Goal: Feedback & Contribution: Submit feedback/report problem

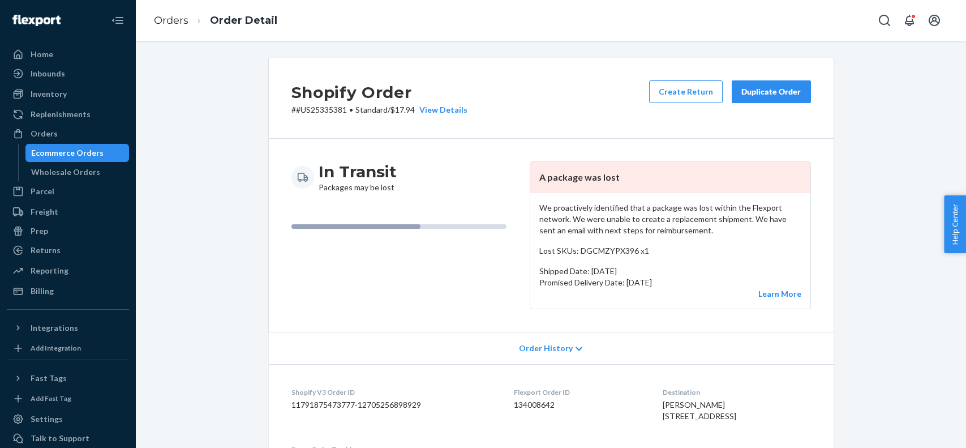
drag, startPoint x: 0, startPoint y: 0, endPoint x: 224, endPoint y: 55, distance: 230.9
click at [63, 136] on div "Orders" at bounding box center [68, 134] width 120 height 16
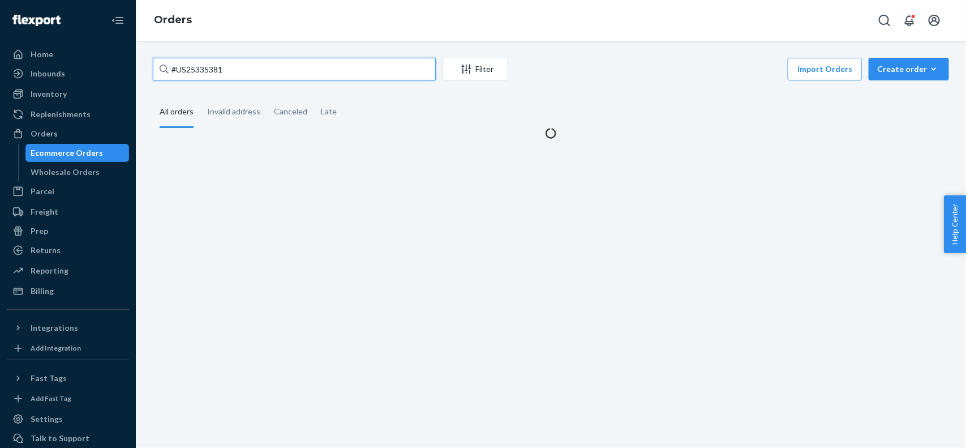
click at [227, 72] on input "#US25335381" at bounding box center [294, 69] width 283 height 23
type input "#"
paste input "US25339818"
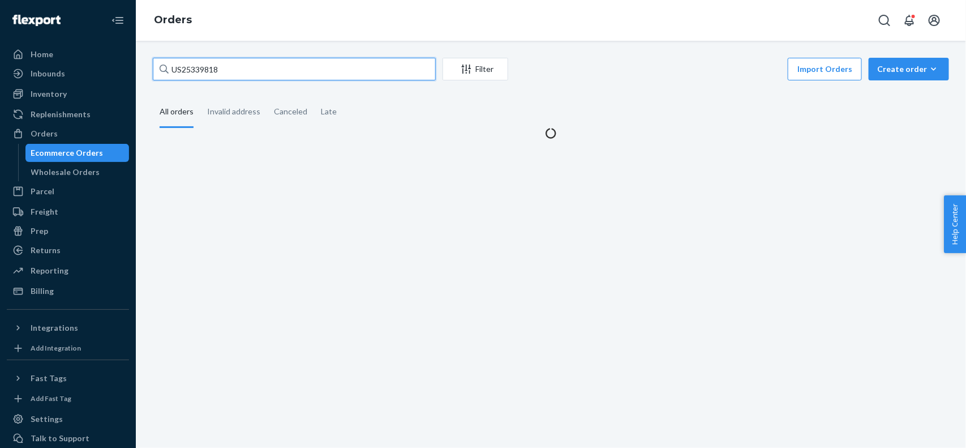
type input "US25339818"
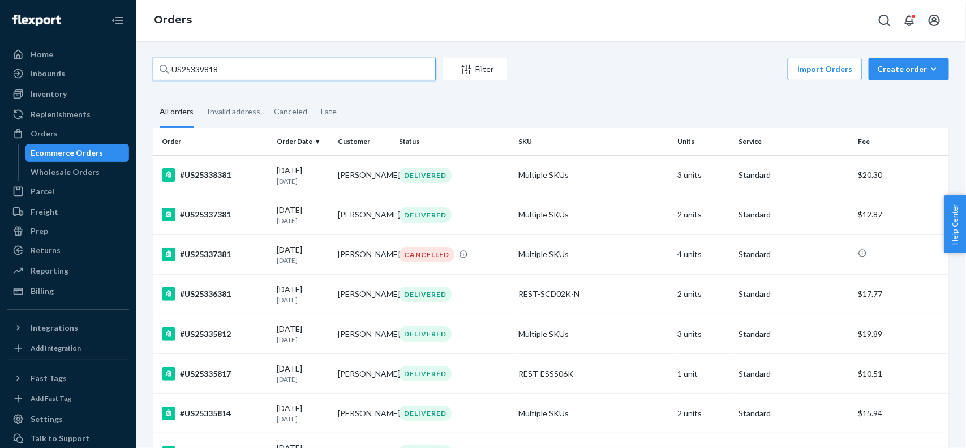
click at [232, 80] on input "US25339818" at bounding box center [294, 69] width 283 height 23
click at [233, 70] on input "US25339818" at bounding box center [294, 69] width 283 height 23
click at [259, 66] on input "US25339818" at bounding box center [294, 69] width 283 height 23
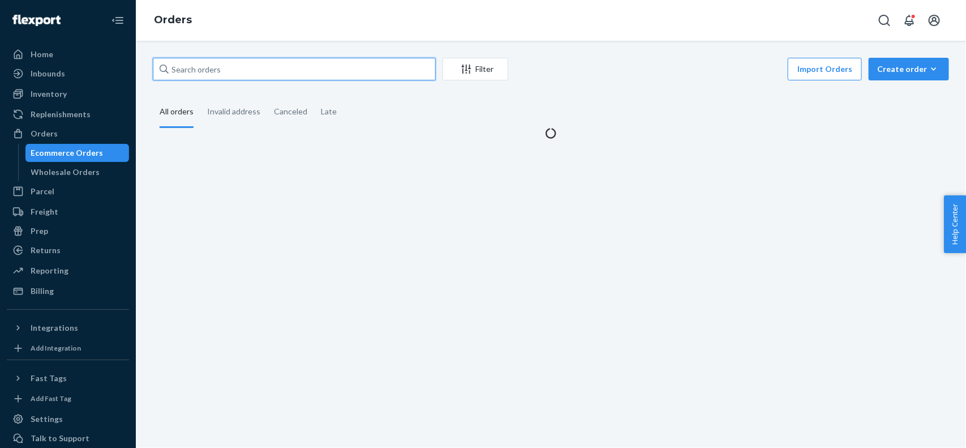
paste input "US25339818"
type input "US25339818"
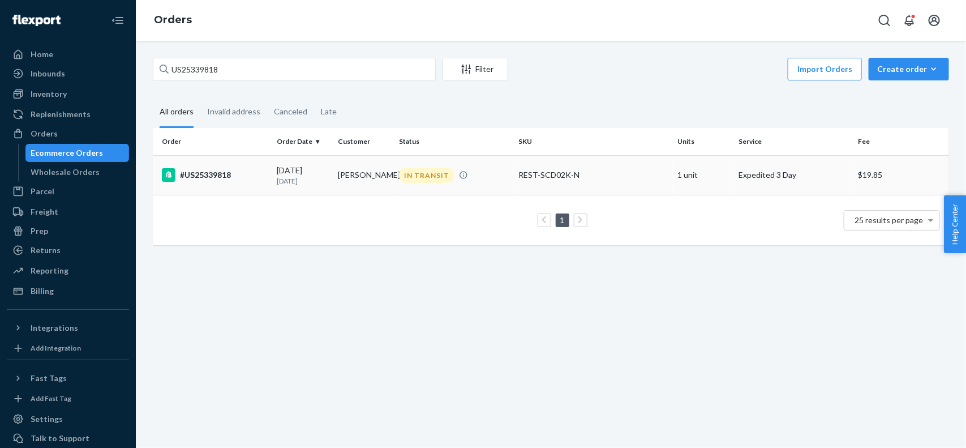
click at [244, 176] on div "#US25339818" at bounding box center [215, 175] width 106 height 14
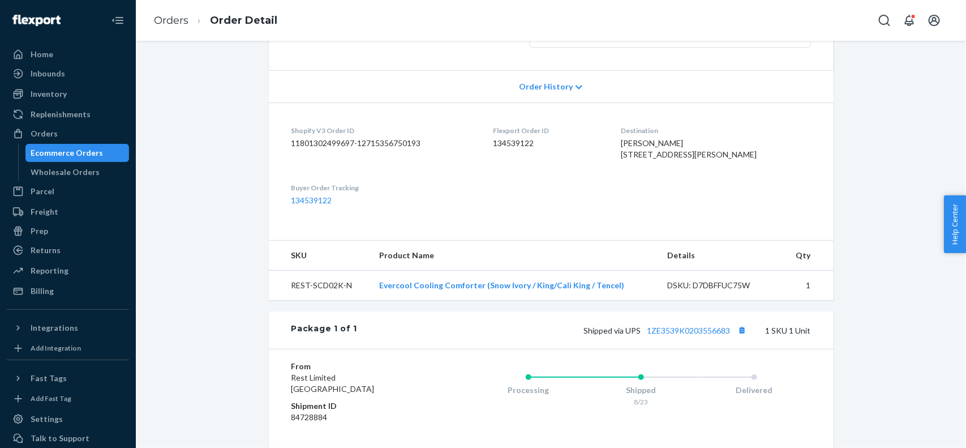
scroll to position [122, 0]
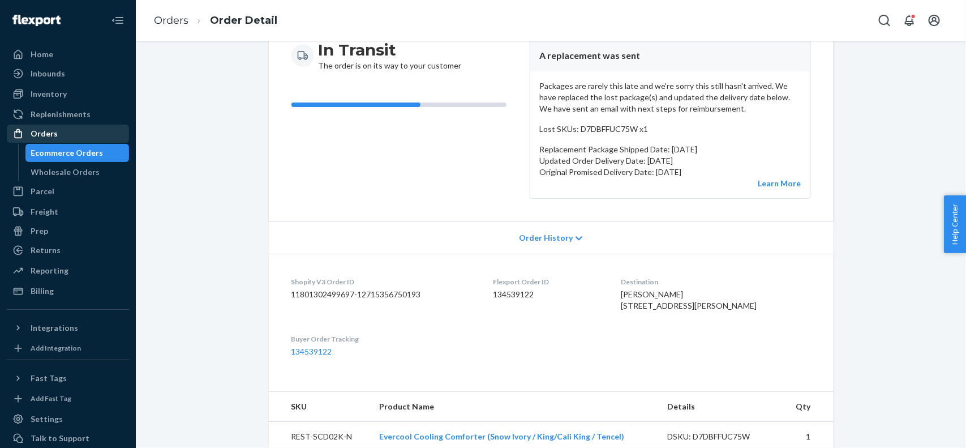
click at [74, 137] on div "Orders" at bounding box center [68, 134] width 120 height 16
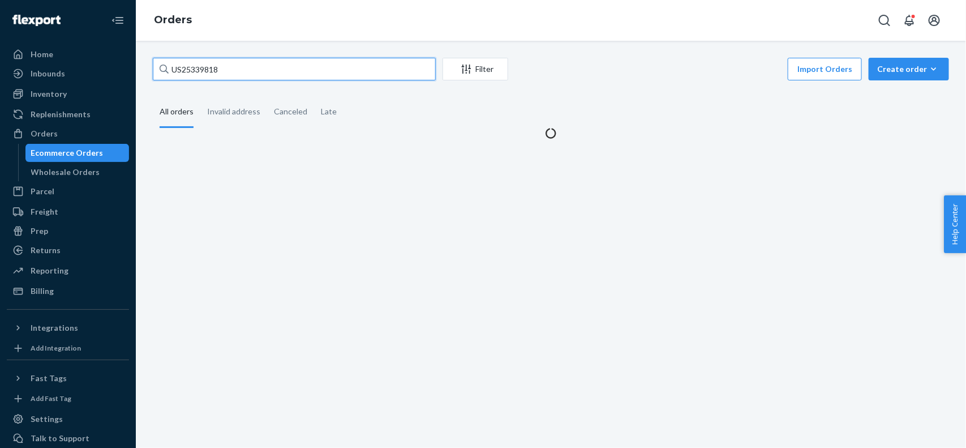
click at [250, 75] on input "US25339818" at bounding box center [294, 69] width 283 height 23
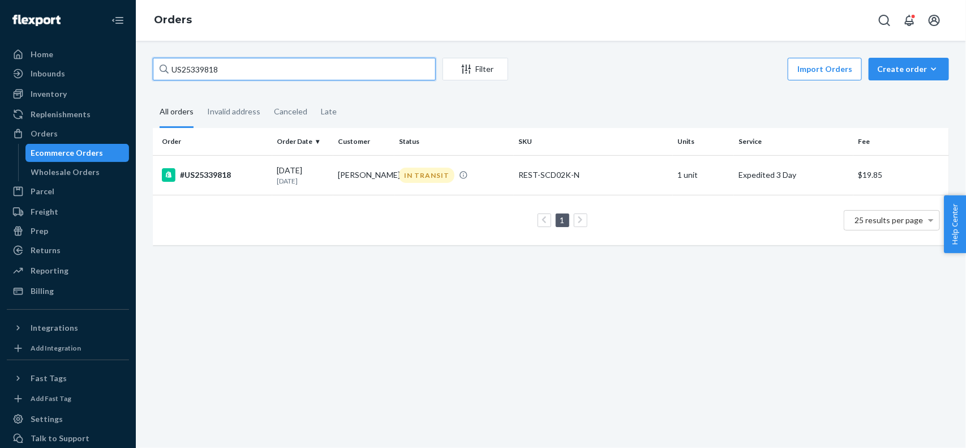
click at [250, 75] on input "US25339818" at bounding box center [294, 69] width 283 height 23
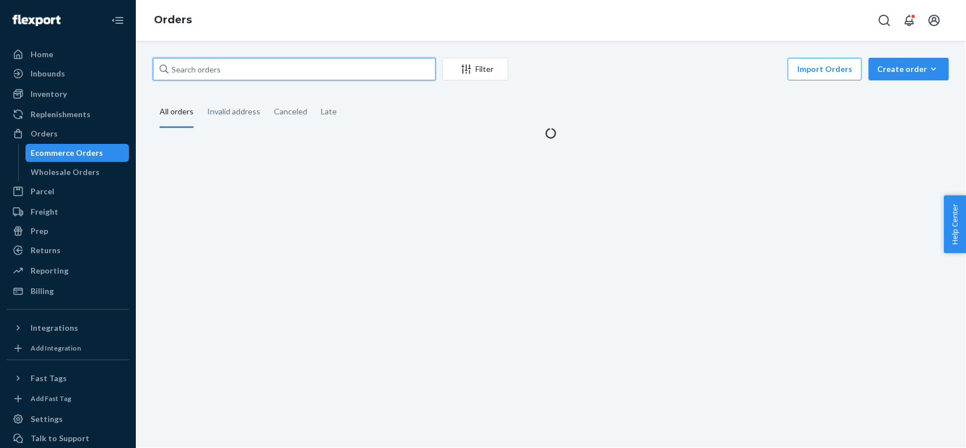
paste input "#US25337744"
type input "#US25337744"
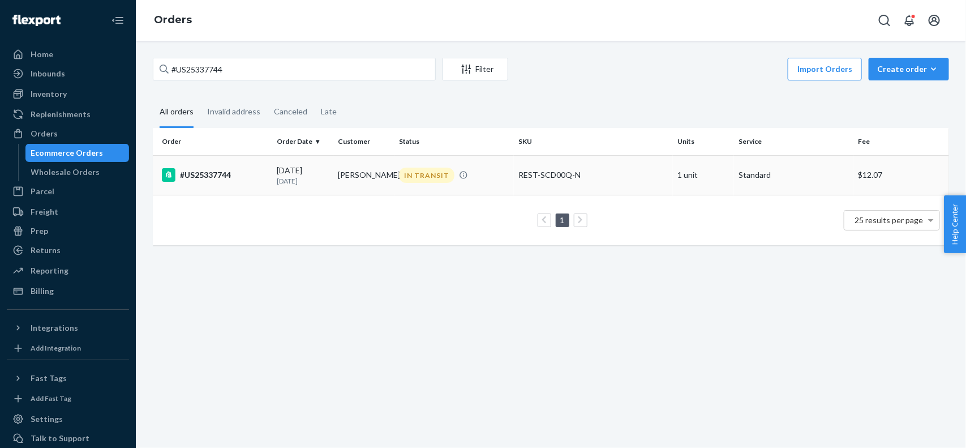
click at [256, 174] on div "#US25337744" at bounding box center [215, 175] width 106 height 14
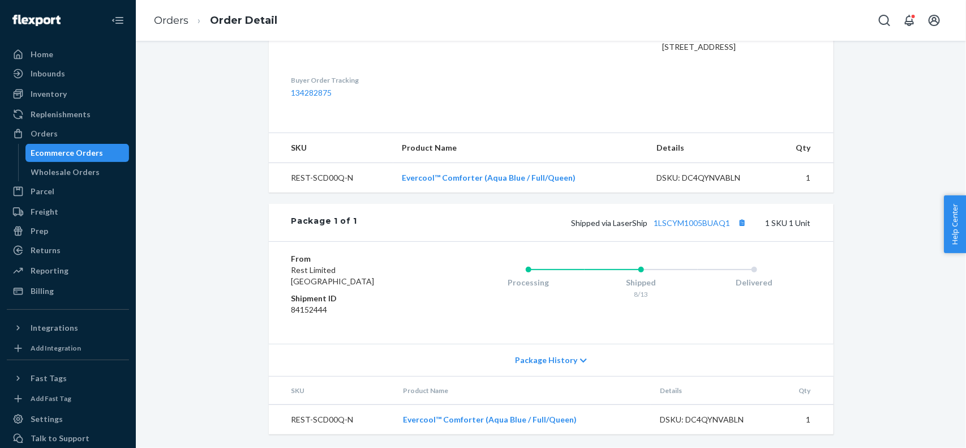
scroll to position [345, 0]
click at [682, 221] on link "1LSCYM1005BUAQ1" at bounding box center [692, 223] width 76 height 10
click at [696, 217] on div "Shipped via LaserShip 1LSCYM1005BUAQ1 1 SKU 1 Unit" at bounding box center [583, 222] width 453 height 15
click at [696, 222] on link "1LSCYM1005BUAQ1" at bounding box center [692, 223] width 76 height 10
click at [111, 134] on div "Orders" at bounding box center [68, 134] width 120 height 16
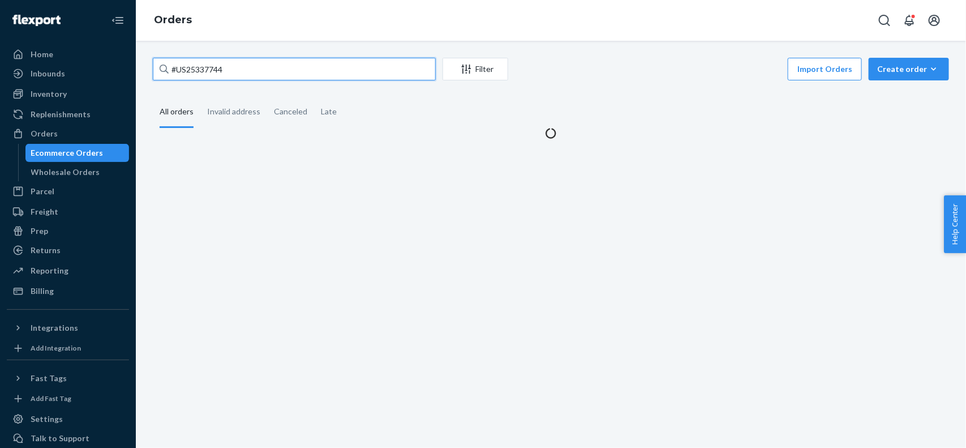
click at [247, 61] on input "#US25337744" at bounding box center [294, 69] width 283 height 23
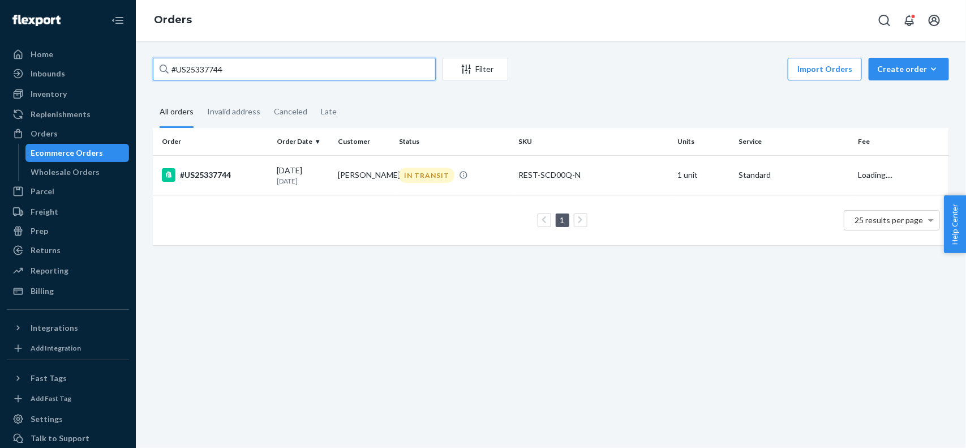
click at [247, 61] on input "#US25337744" at bounding box center [294, 69] width 283 height 23
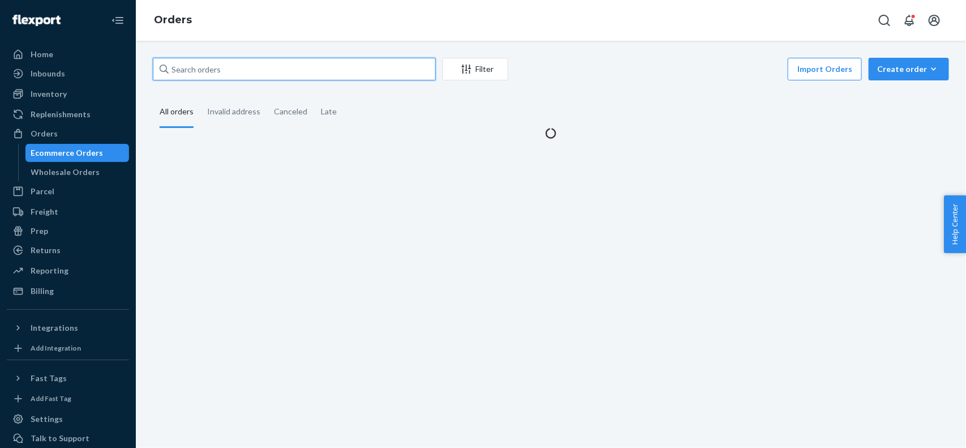
paste input "#US25340735"
type input "#US25340735"
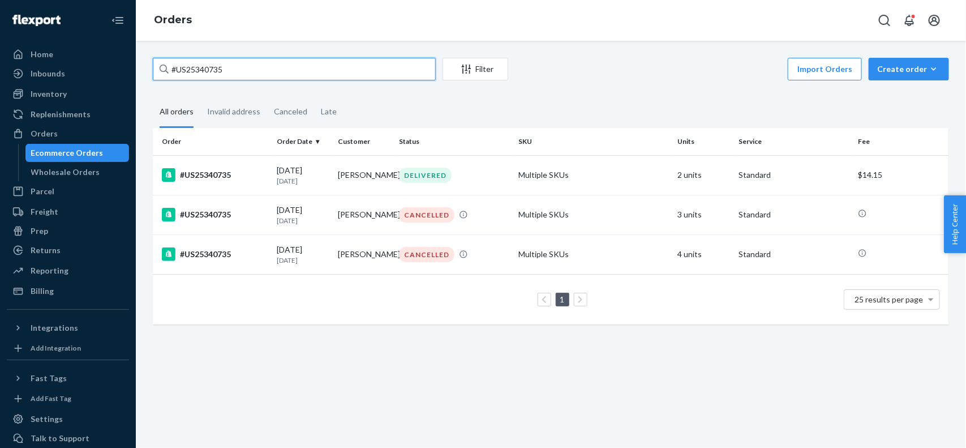
click at [224, 66] on input "#US25340735" at bounding box center [294, 69] width 283 height 23
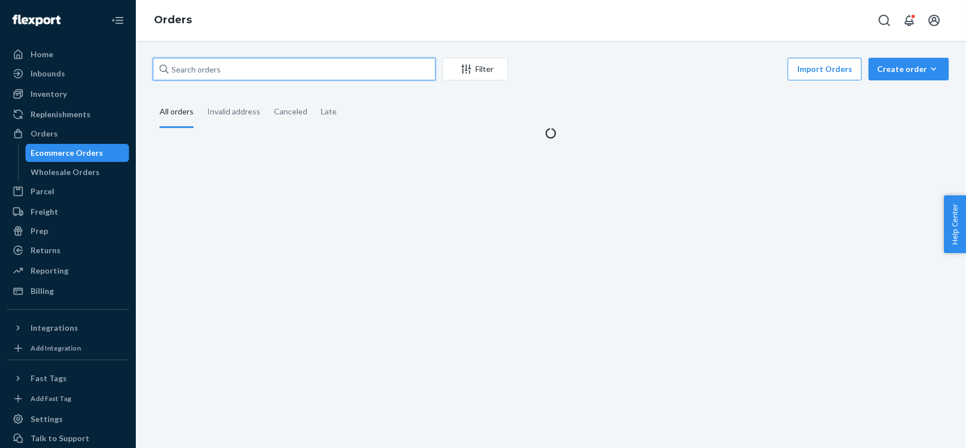
paste input "US25329899"
type input "US25329899"
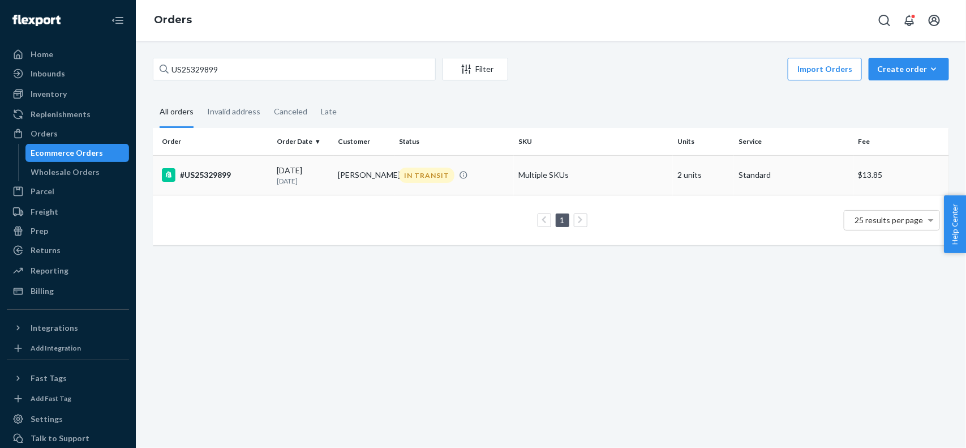
click at [205, 173] on div "#US25329899" at bounding box center [215, 175] width 106 height 14
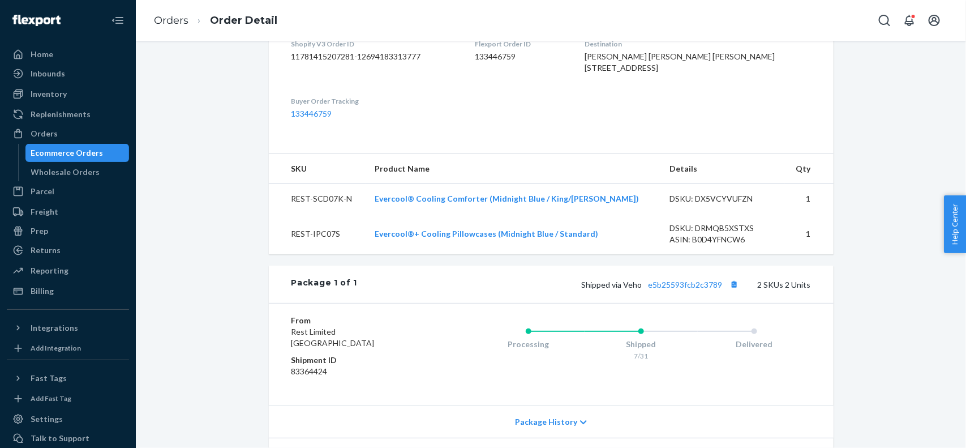
scroll to position [484, 0]
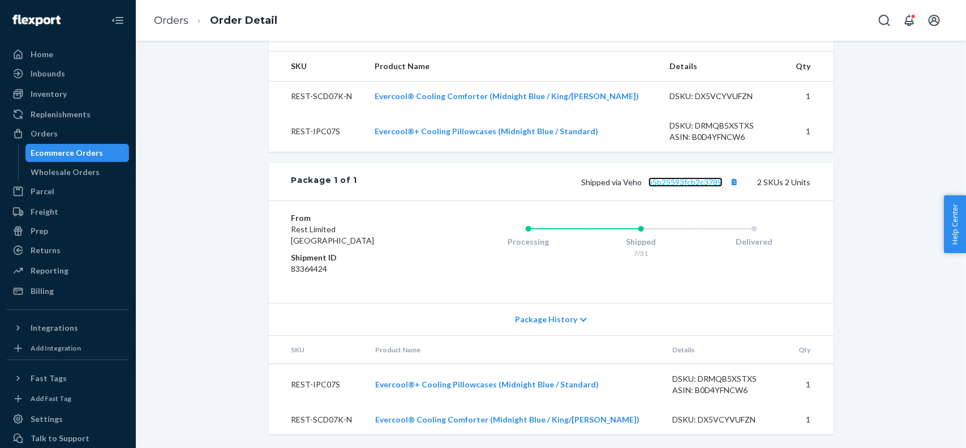
click at [675, 177] on link "e5b25593fcb2c3789" at bounding box center [686, 182] width 74 height 10
click at [106, 249] on div "Returns" at bounding box center [68, 250] width 120 height 16
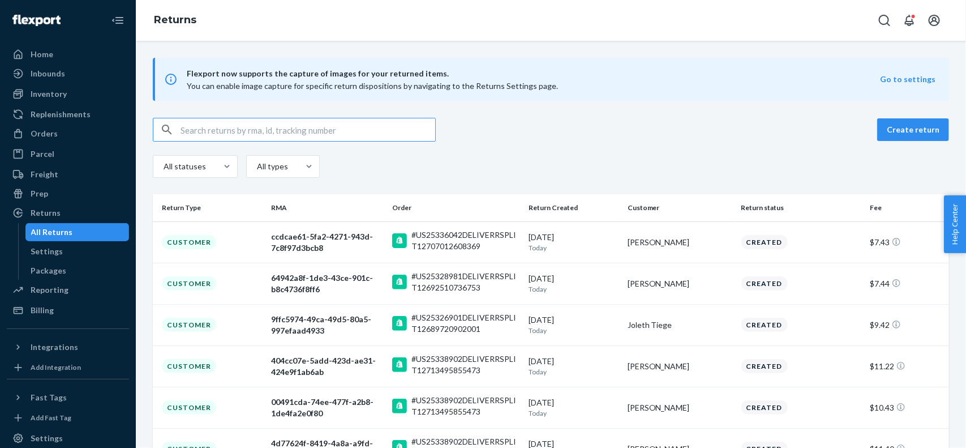
paste input "e5b25593fcb2c3789"
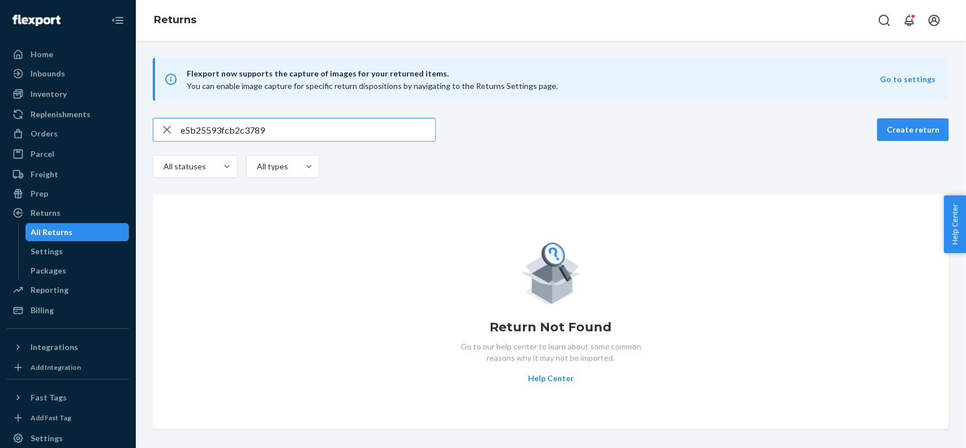
click at [295, 123] on input "e5b25593fcb2c3789" at bounding box center [308, 129] width 255 height 23
type input "e5b25593fcb2c3789"
click at [295, 123] on input "e5b25593fcb2c3789" at bounding box center [308, 129] width 255 height 23
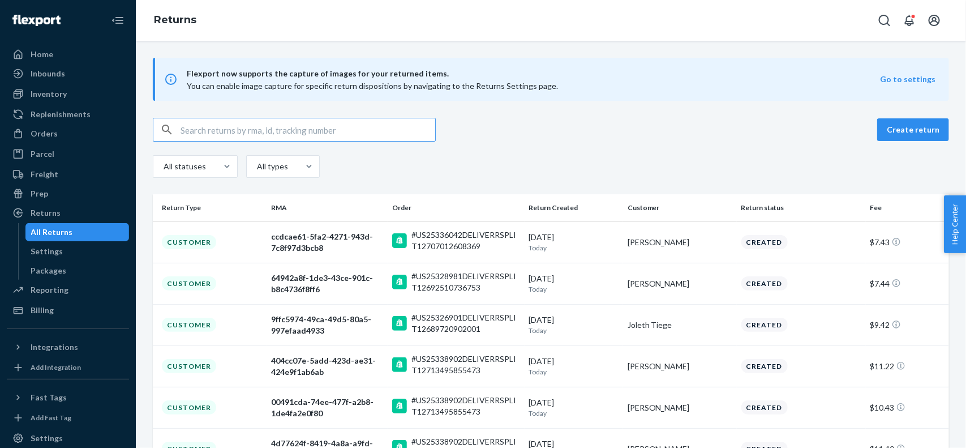
click at [365, 126] on input "text" at bounding box center [308, 129] width 255 height 23
paste input "VHJ3MC3FS13BDM"
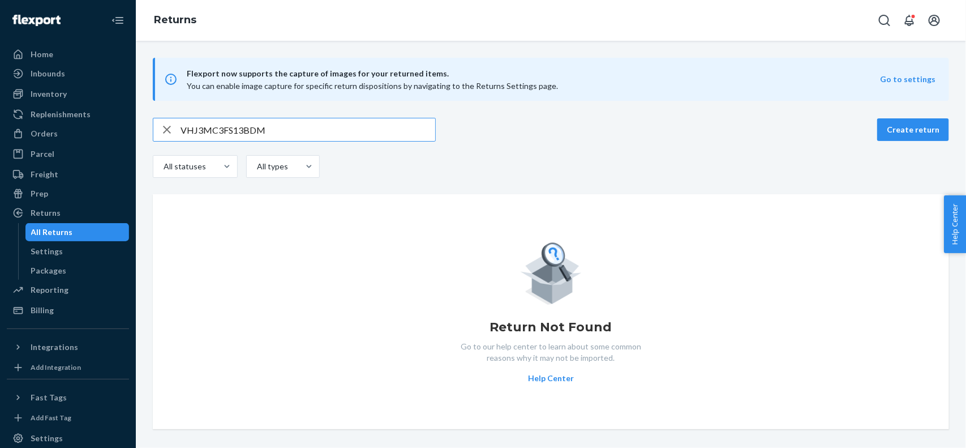
type input "VHJ3MC3FS13BDM"
click at [286, 125] on input "VHJ3MC3FS13BDM" at bounding box center [308, 129] width 255 height 23
paste input "#US25329899"
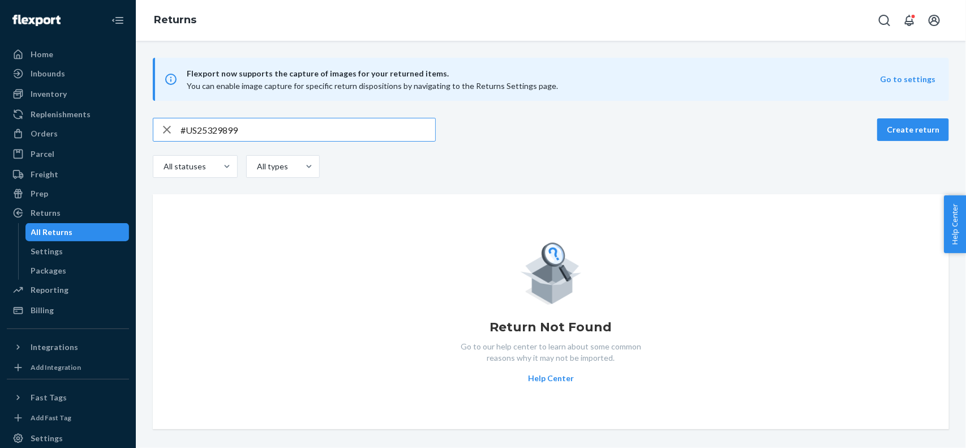
click at [188, 132] on input "#US25329899" at bounding box center [308, 129] width 255 height 23
type input "US25329899"
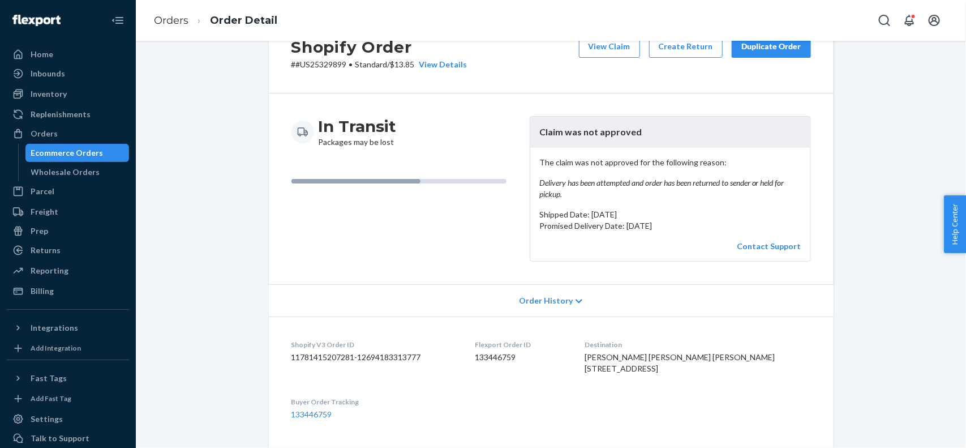
scroll to position [141, 0]
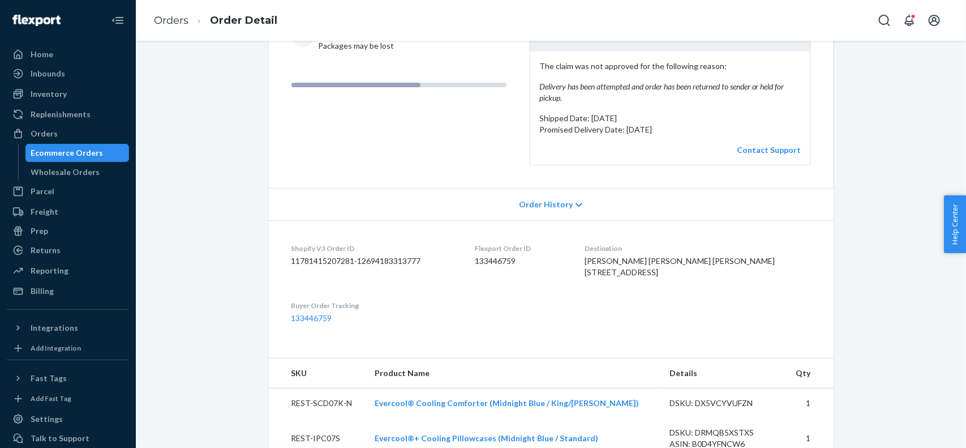
click at [535, 267] on div "Flexport Order ID 133446759" at bounding box center [521, 262] width 92 height 39
copy dd "133446759"
copy dd "11781415207281-12694183313777"
drag, startPoint x: 428, startPoint y: 264, endPoint x: 287, endPoint y: 264, distance: 140.9
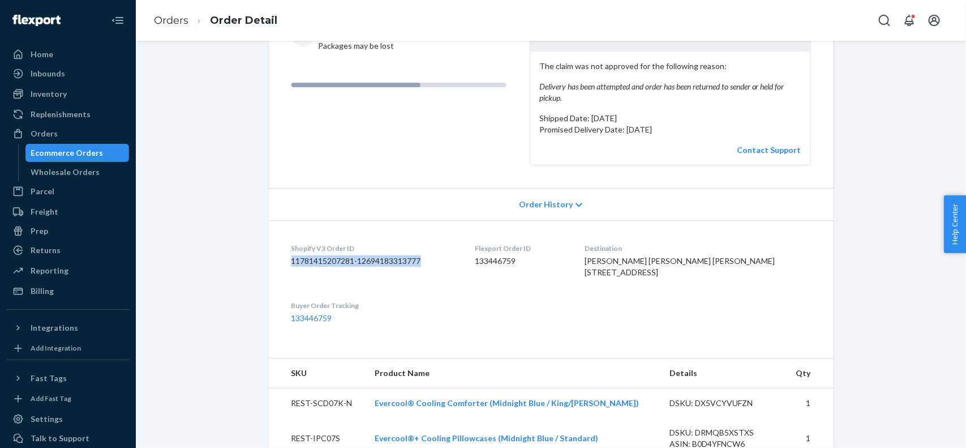
click at [291, 264] on dd "11781415207281-12694183313777" at bounding box center [373, 260] width 165 height 11
drag, startPoint x: 335, startPoint y: 351, endPoint x: 286, endPoint y: 354, distance: 48.8
click at [291, 324] on dd "133446759" at bounding box center [373, 317] width 165 height 11
copy link "133446759"
drag, startPoint x: 72, startPoint y: 129, endPoint x: 68, endPoint y: 133, distance: 6.0
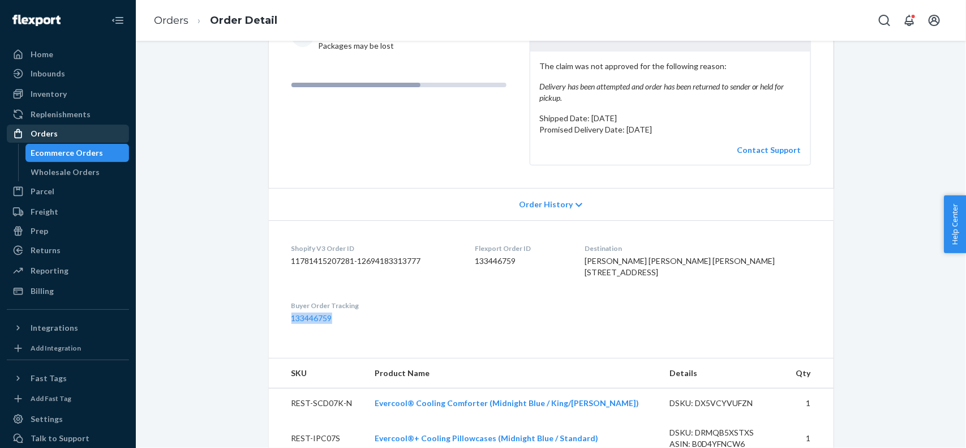
click at [72, 129] on div "Orders" at bounding box center [68, 134] width 120 height 16
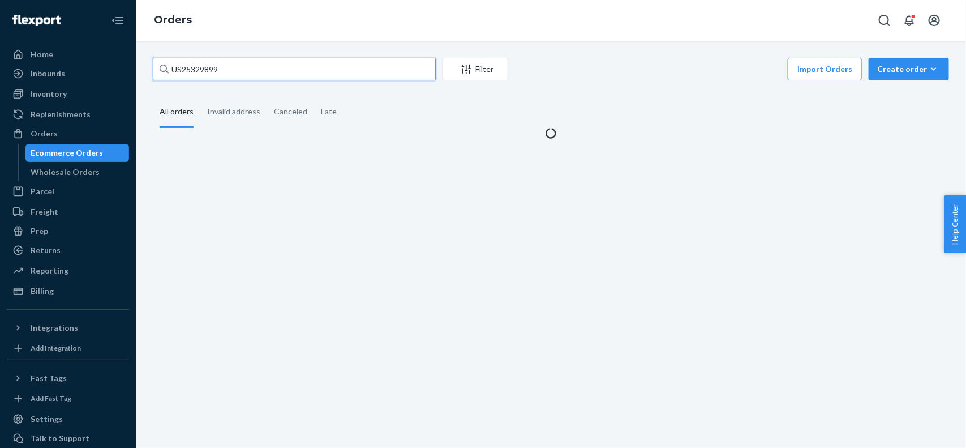
click at [252, 72] on input "US25329899" at bounding box center [294, 69] width 283 height 23
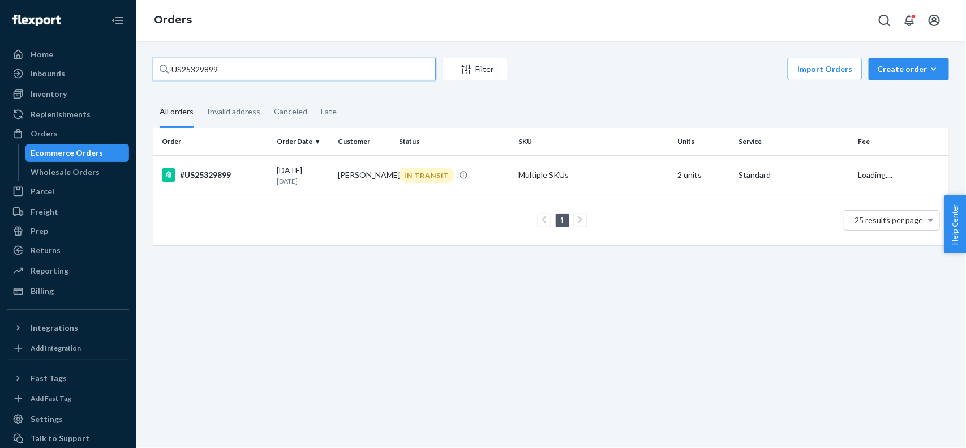
click at [252, 72] on input "US25329899" at bounding box center [294, 69] width 283 height 23
paste input "US25340747"
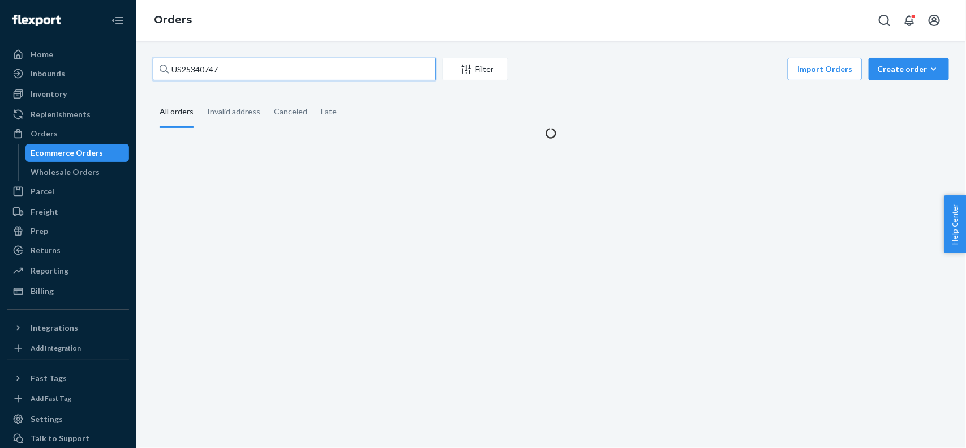
type input "US25340747"
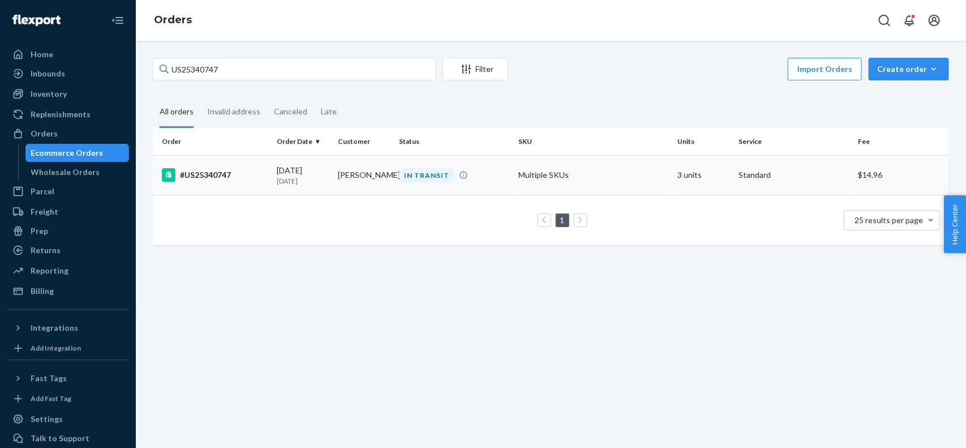
click at [290, 160] on td "[DATE] [DATE]" at bounding box center [302, 175] width 61 height 40
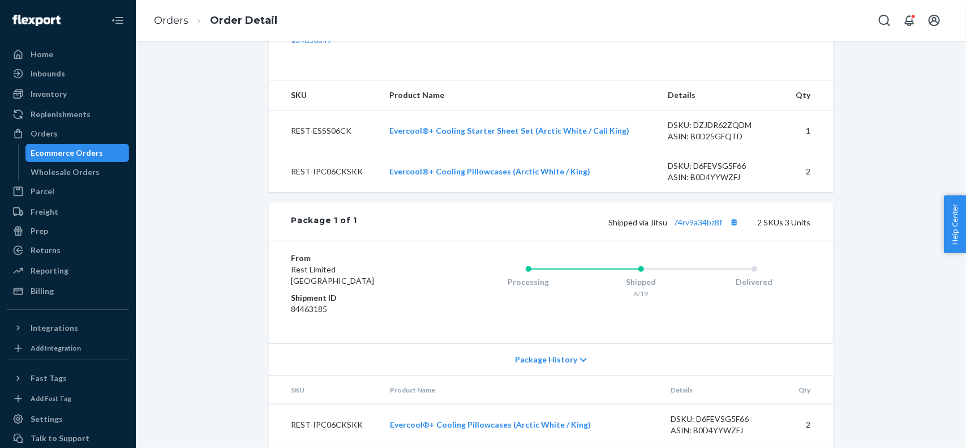
scroll to position [449, 0]
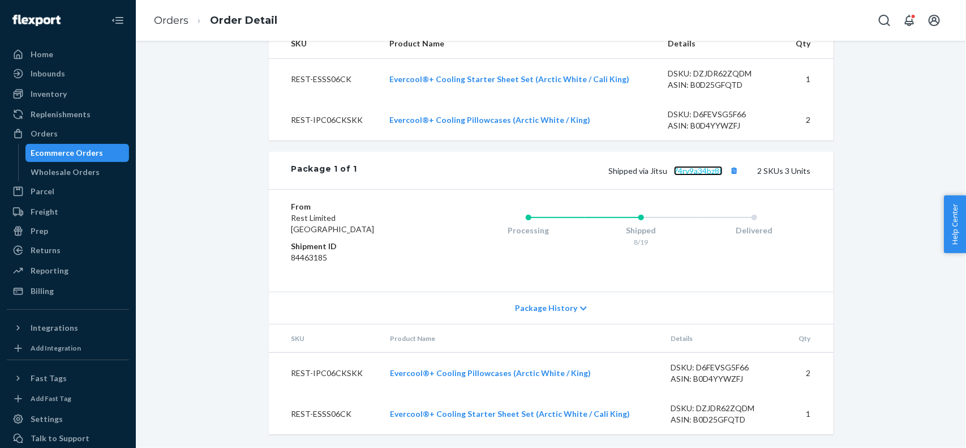
click at [691, 173] on link "74rv9a34bz8f" at bounding box center [698, 171] width 49 height 10
click at [106, 135] on div "Orders" at bounding box center [68, 134] width 120 height 16
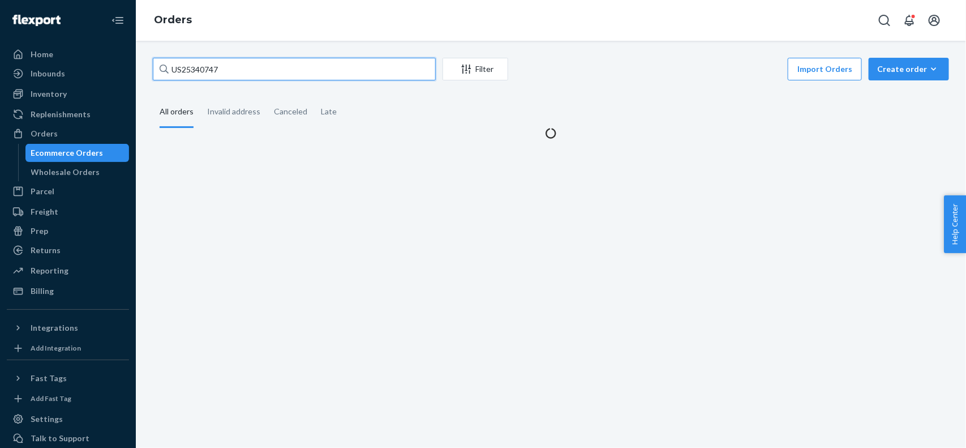
click at [244, 76] on input "US25340747" at bounding box center [294, 69] width 283 height 23
paste input "Appeal Submitted"
type input "Appeal Submitted"
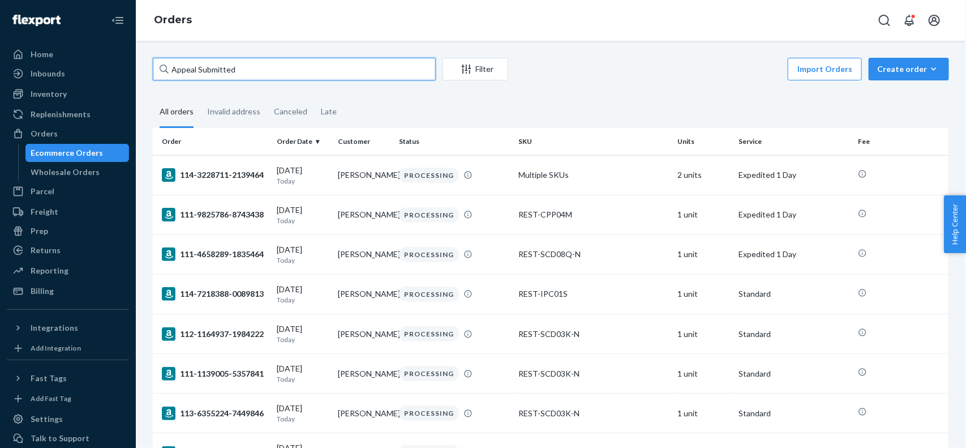
click at [239, 72] on input "Appeal Submitted" at bounding box center [294, 69] width 283 height 23
click at [309, 68] on input "text" at bounding box center [294, 69] width 283 height 23
paste input "#US25322381"
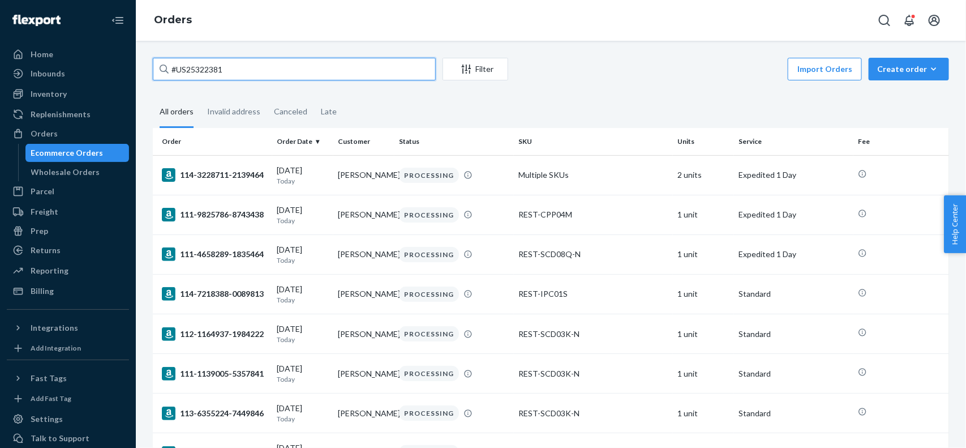
type input "#US25322381"
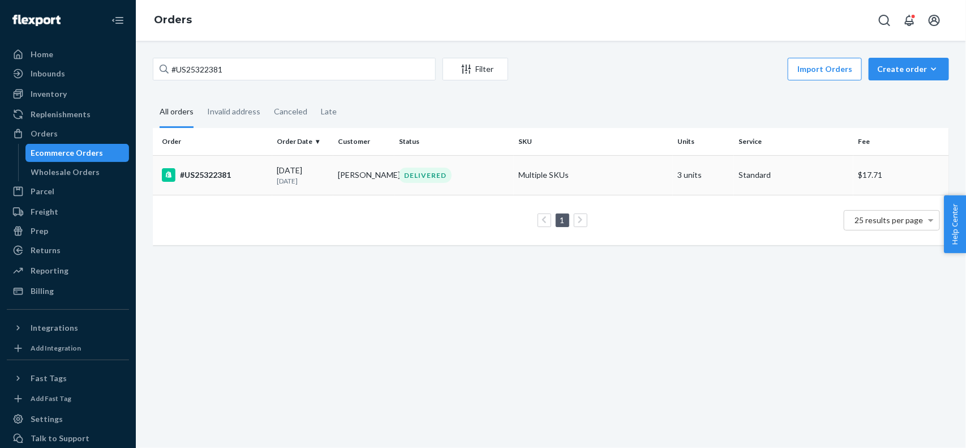
click at [282, 180] on p "[DATE]" at bounding box center [303, 181] width 52 height 10
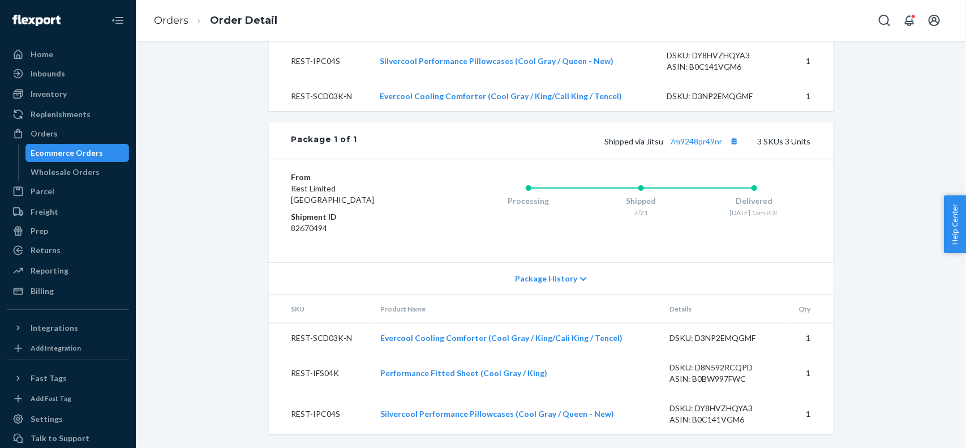
scroll to position [508, 0]
click at [678, 143] on link "7m9248pr49nr" at bounding box center [696, 141] width 53 height 10
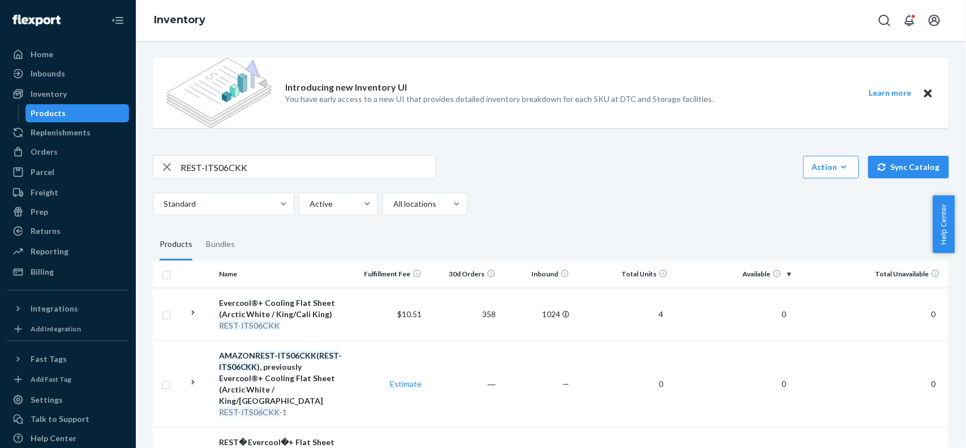
click at [260, 160] on input "REST-ITS06CKK" at bounding box center [308, 167] width 255 height 23
paste input "REST-SCD06K-N"
type input "REST-SCD06K-N"
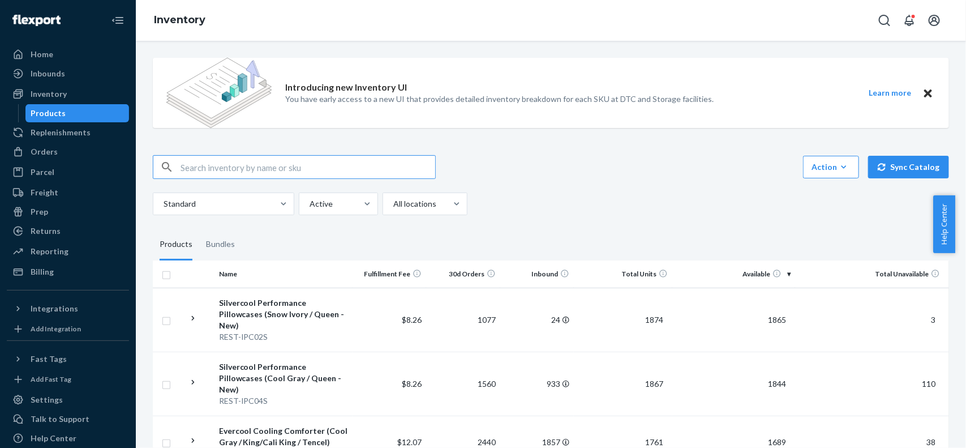
click at [303, 168] on input "text" at bounding box center [308, 167] width 255 height 23
paste input "REST-SCD06K-N"
type input "REST-SCD06K-N"
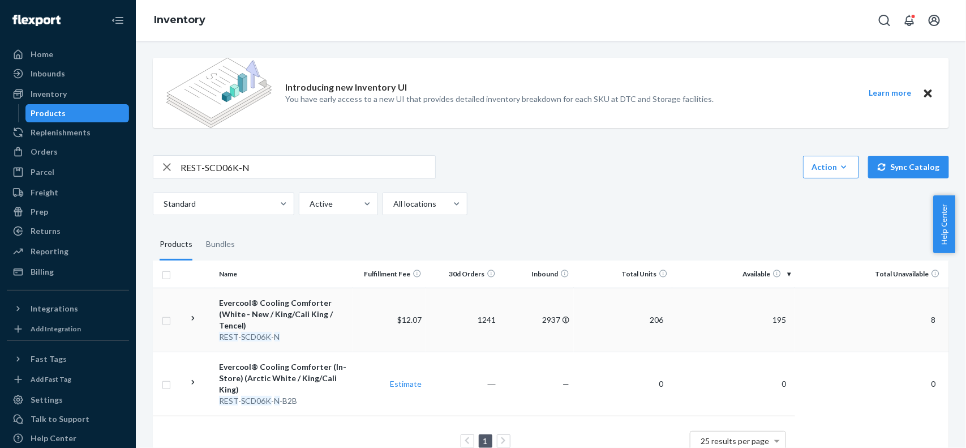
click at [767, 324] on td "195" at bounding box center [733, 319] width 123 height 64
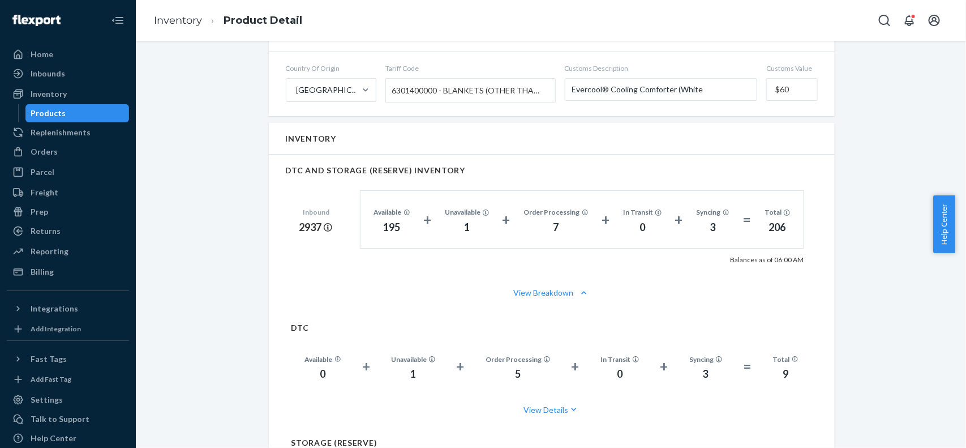
scroll to position [707, 0]
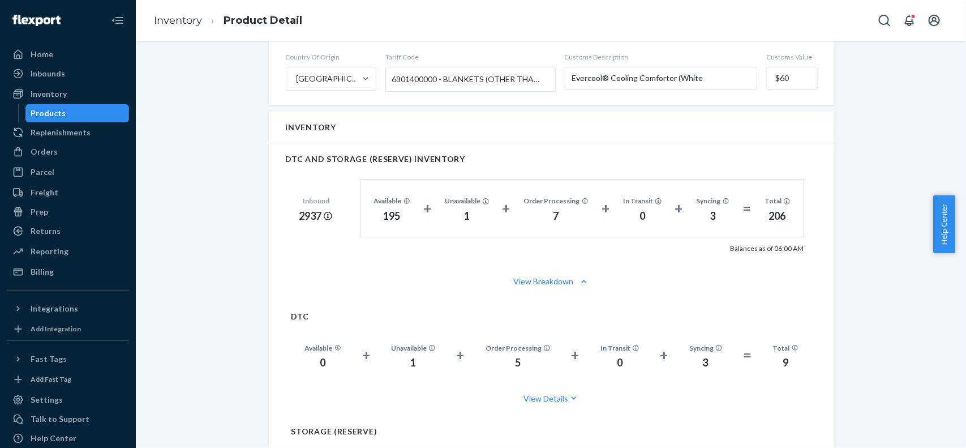
drag, startPoint x: 91, startPoint y: 111, endPoint x: 84, endPoint y: 117, distance: 9.2
click at [89, 112] on div "Products" at bounding box center [78, 113] width 102 height 16
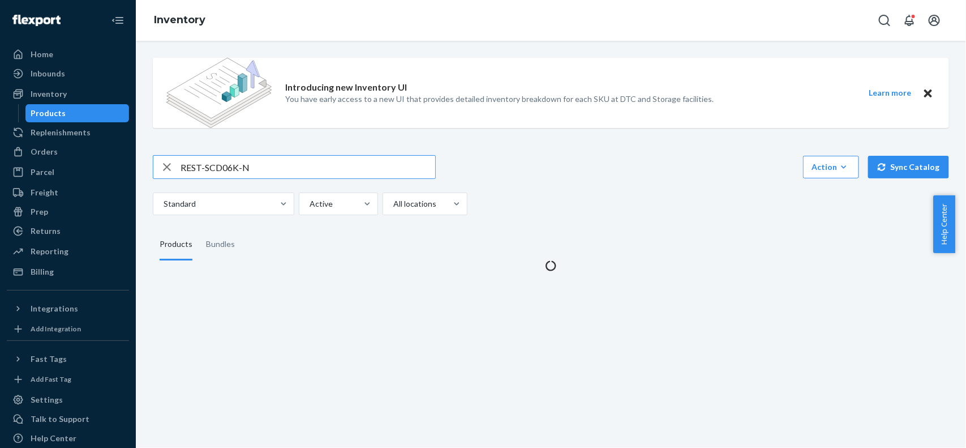
click at [297, 175] on input "REST-SCD06K-N" at bounding box center [308, 167] width 255 height 23
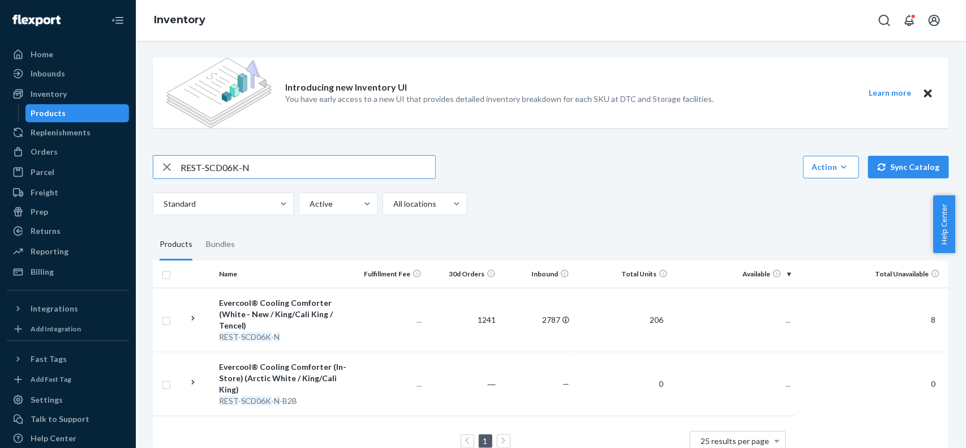
click at [296, 167] on input "REST-SCD06K-N" at bounding box center [308, 167] width 255 height 23
type input "REST-SCD03Q"
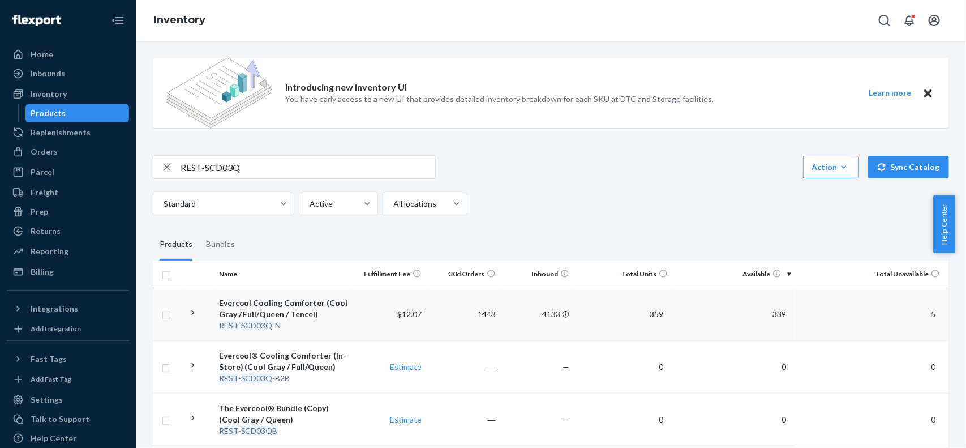
click at [762, 307] on td "339" at bounding box center [733, 313] width 123 height 53
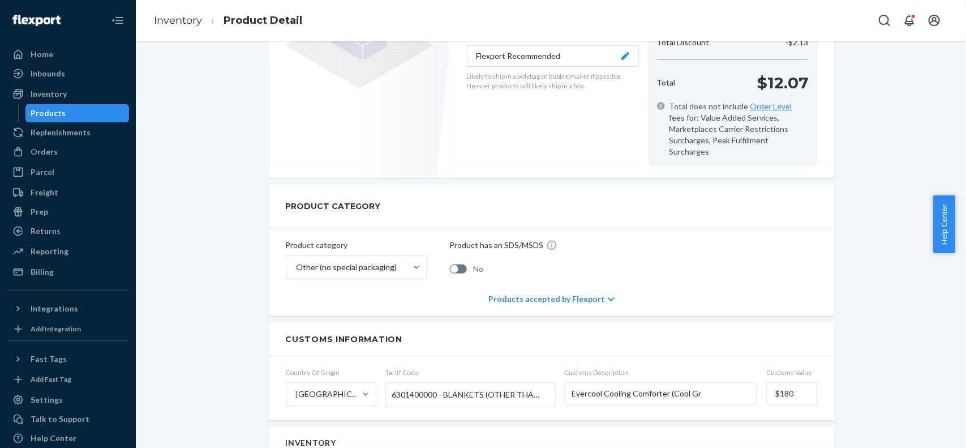
scroll to position [283, 0]
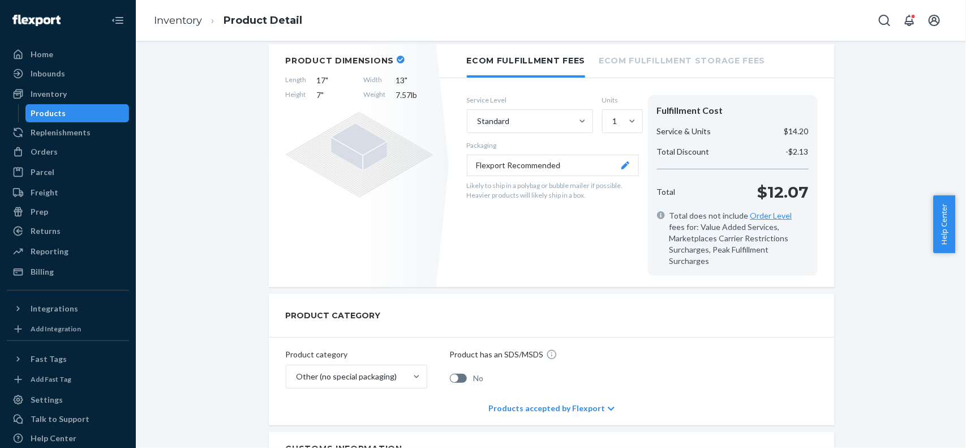
click at [79, 110] on div "Products" at bounding box center [78, 113] width 102 height 16
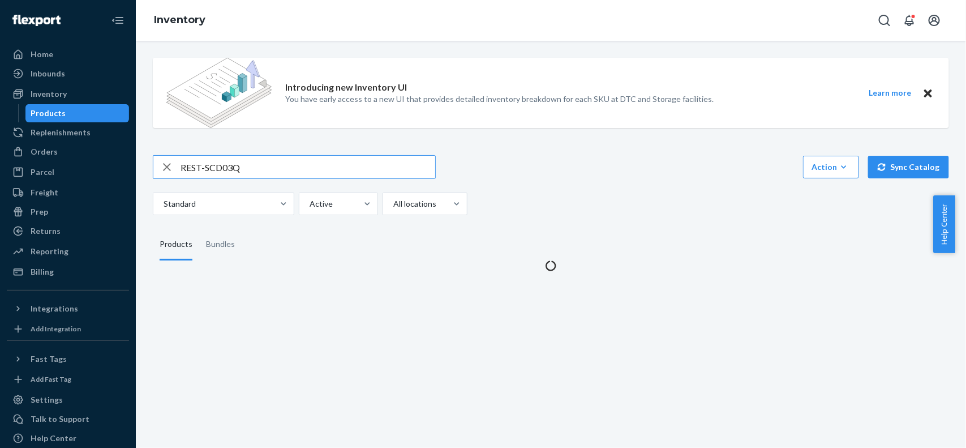
click at [253, 165] on input "REST-SCD03Q" at bounding box center [308, 167] width 255 height 23
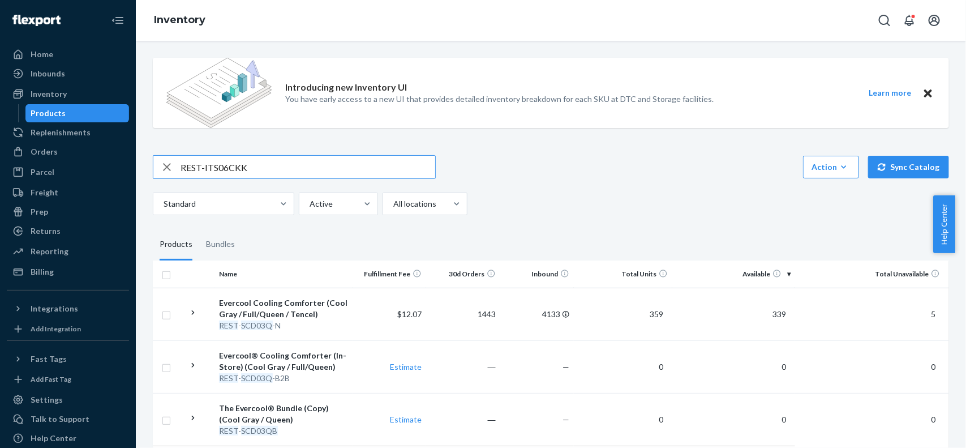
type input "REST-ITS06CKK"
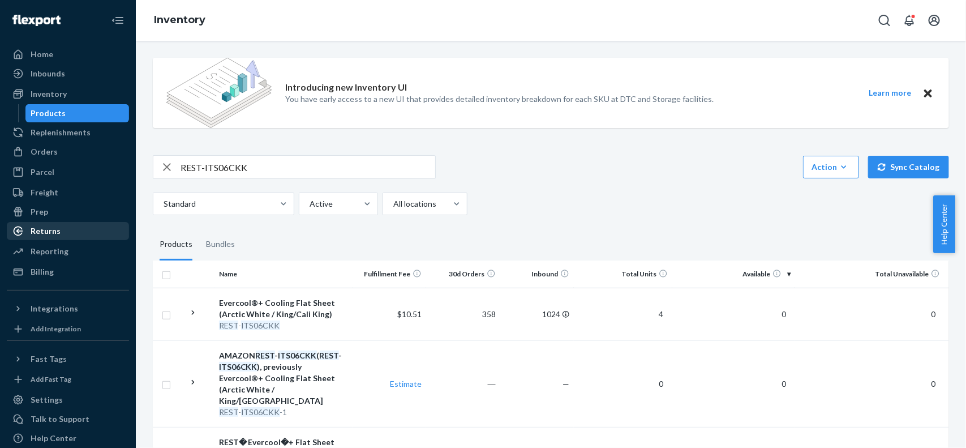
click at [69, 226] on div "Returns" at bounding box center [68, 231] width 120 height 16
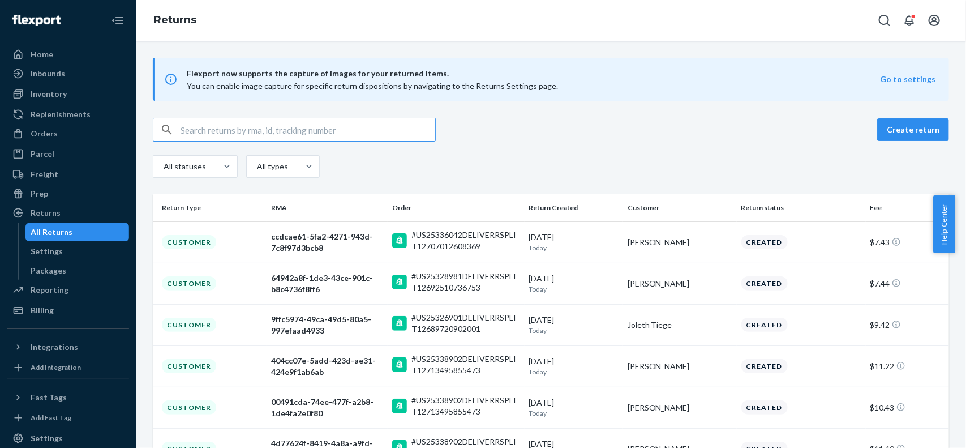
click at [259, 134] on input "text" at bounding box center [308, 129] width 255 height 23
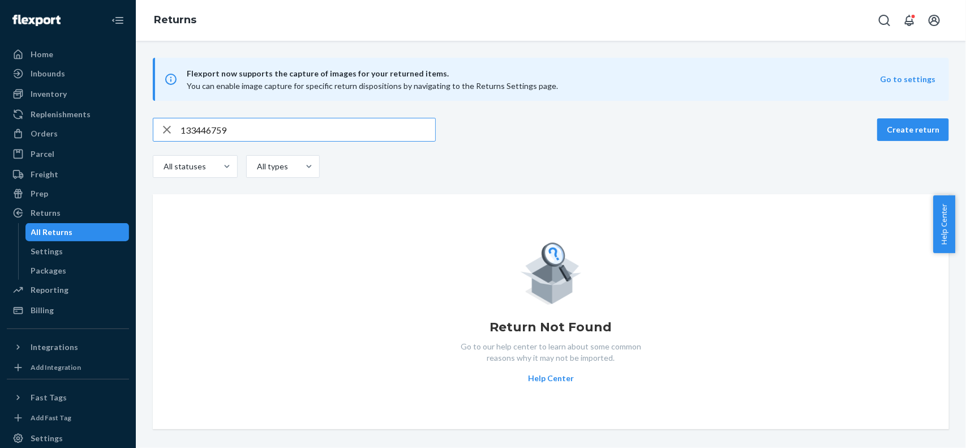
type input "133446759"
click at [255, 128] on input "133446759" at bounding box center [308, 129] width 255 height 23
paste input "11781415207281-12694183313777"
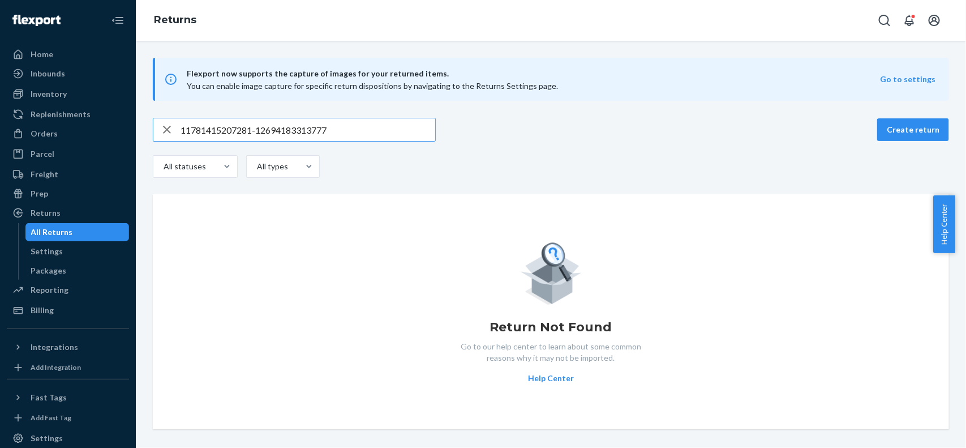
type input "11781415207281-12694183313777"
click at [346, 131] on input "11781415207281-12694183313777" at bounding box center [308, 129] width 255 height 23
paste input "133446759"
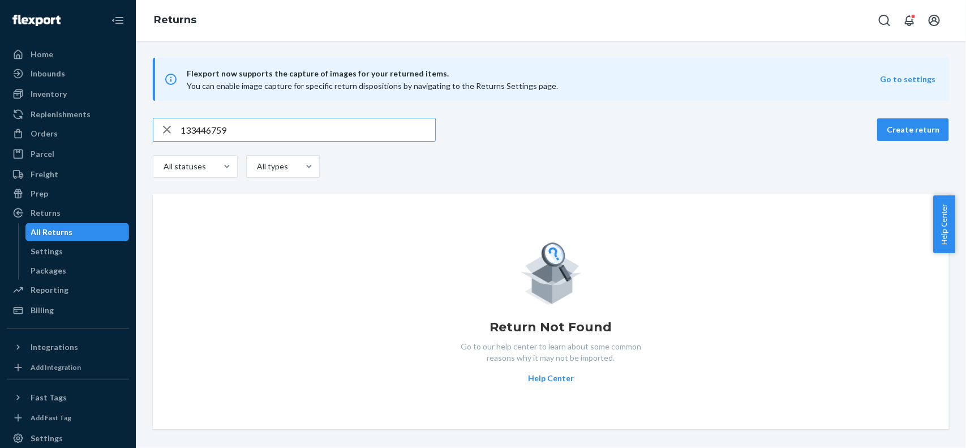
type input "133446759"
click at [97, 94] on div "Inventory" at bounding box center [68, 94] width 120 height 16
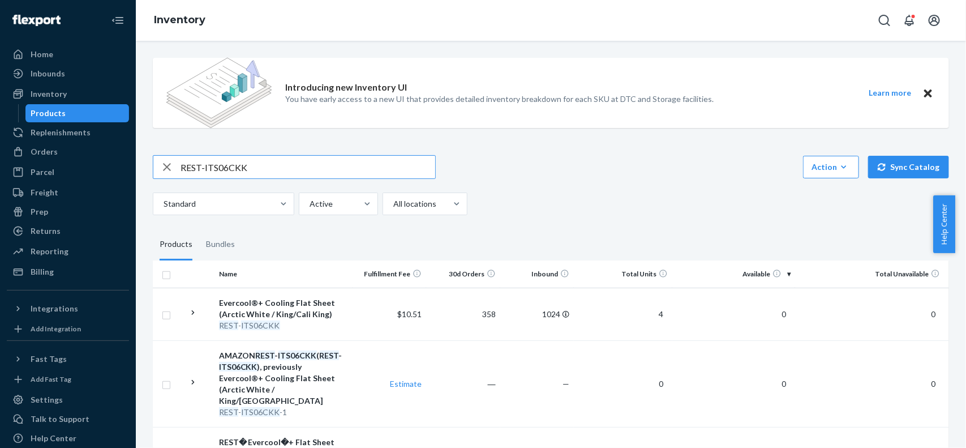
click at [264, 160] on input "REST-ITS06CKK" at bounding box center [308, 167] width 255 height 23
click at [263, 160] on input "REST-ITS06CKK" at bounding box center [308, 167] width 255 height 23
paste input "REST-ESSS01CK"
type input "REST-ESSS01CK"
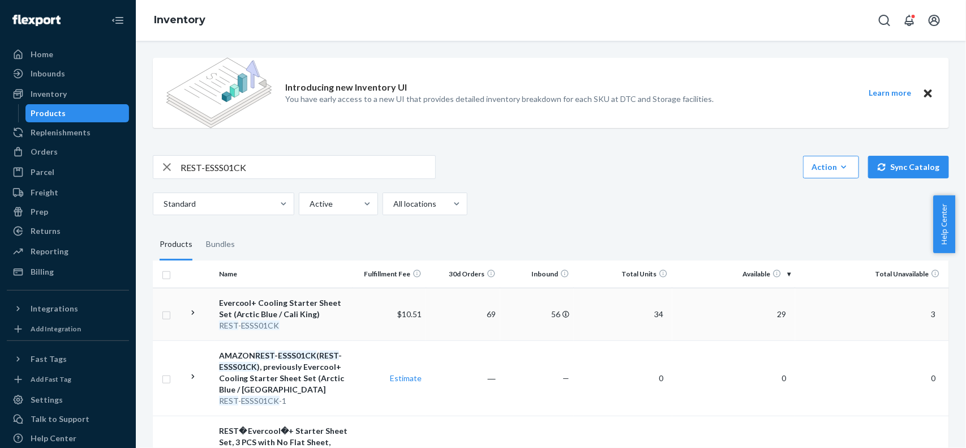
click at [774, 312] on span "29" at bounding box center [781, 314] width 18 height 10
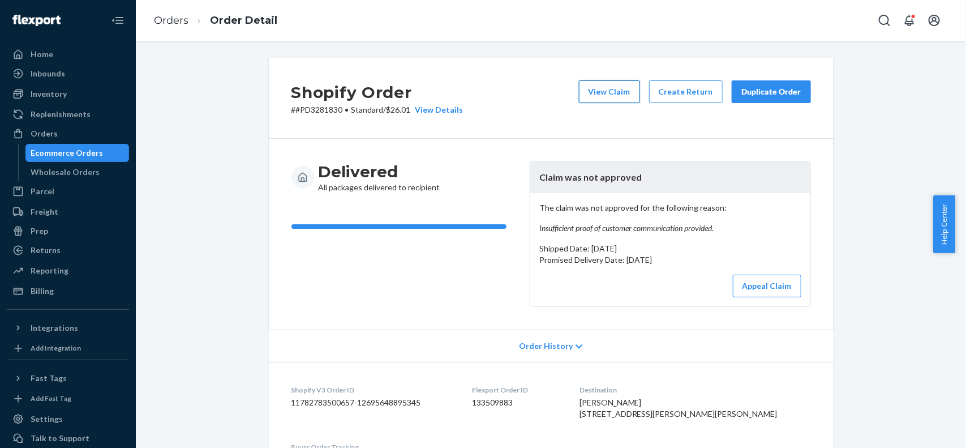
click at [619, 95] on button "View Claim" at bounding box center [609, 91] width 61 height 23
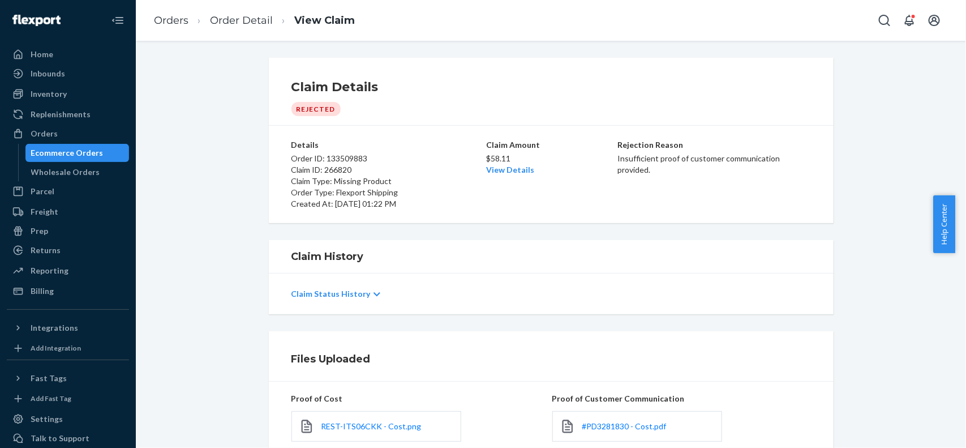
scroll to position [156, 0]
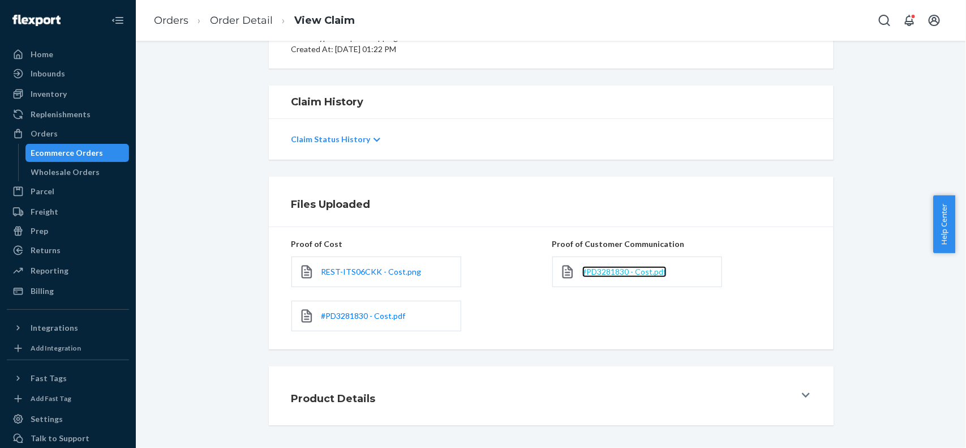
click at [626, 272] on span "#PD3281830 - Cost.pdf" at bounding box center [624, 272] width 84 height 10
click at [378, 270] on span "REST-ITS06CKK - Cost.png" at bounding box center [371, 272] width 100 height 10
click at [377, 319] on span "#PD3281830 - Cost.pdf" at bounding box center [363, 316] width 84 height 10
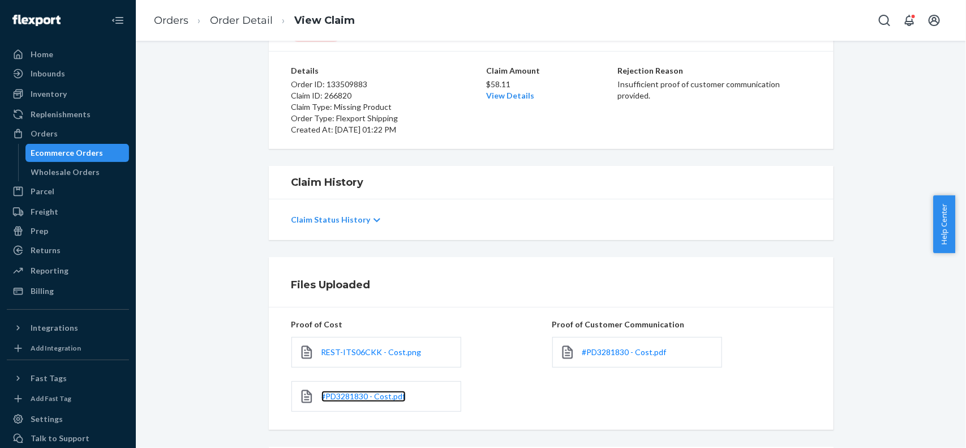
scroll to position [0, 0]
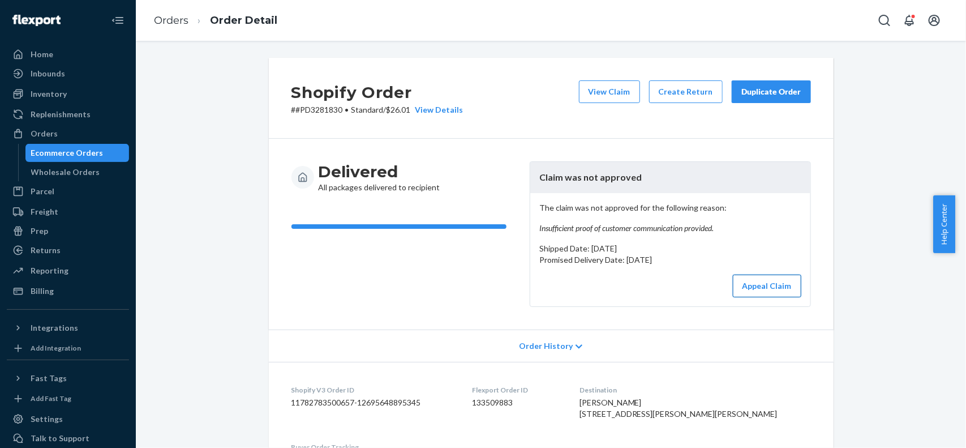
click at [757, 281] on button "Appeal Claim" at bounding box center [767, 285] width 68 height 23
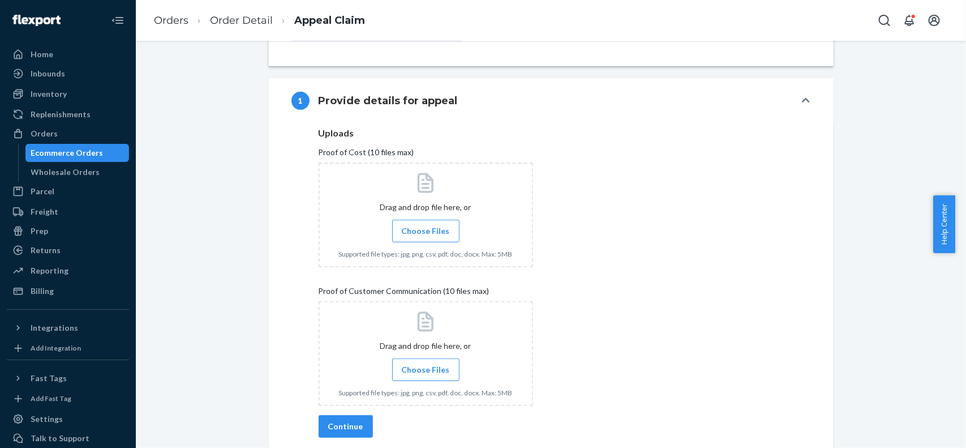
scroll to position [283, 0]
click at [429, 235] on span "Choose Files" at bounding box center [426, 229] width 48 height 11
click at [426, 235] on input "Choose Files" at bounding box center [426, 230] width 1 height 12
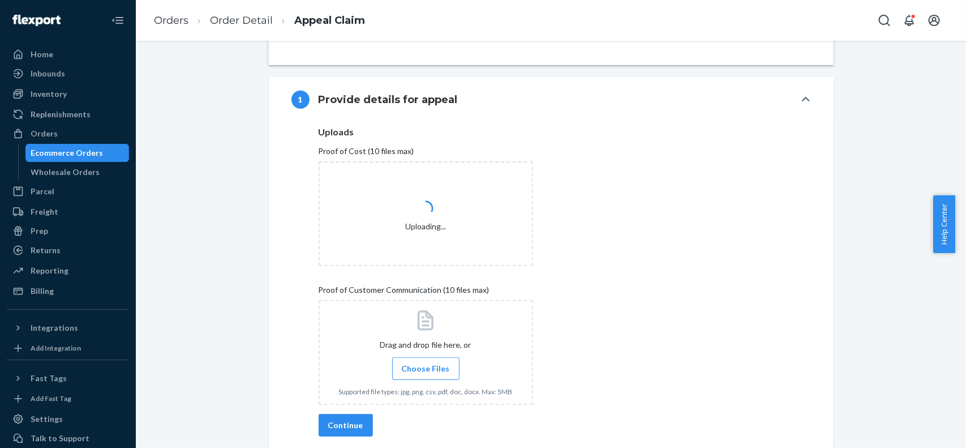
click at [427, 365] on span "Choose Files" at bounding box center [426, 368] width 48 height 11
click at [426, 365] on input "Choose Files" at bounding box center [426, 368] width 1 height 12
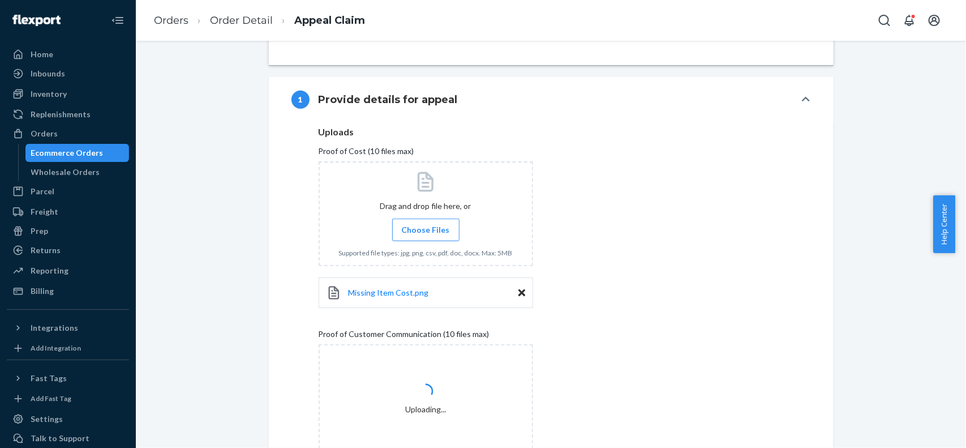
click at [420, 233] on span "Choose Files" at bounding box center [426, 229] width 48 height 11
click at [426, 233] on input "Choose Files" at bounding box center [426, 230] width 1 height 12
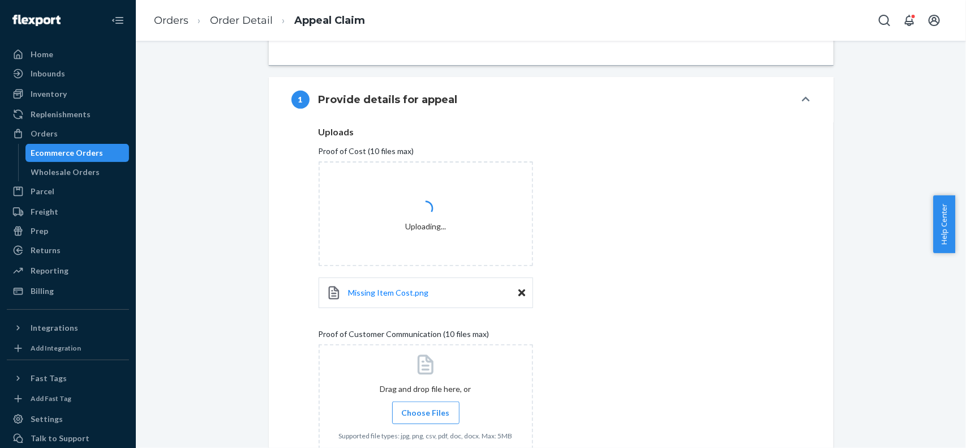
scroll to position [424, 0]
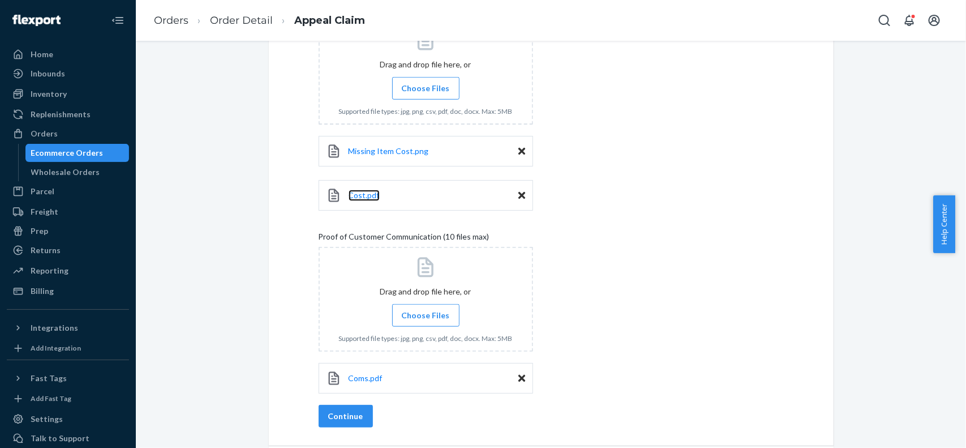
click at [358, 201] on link "Cost.pdf" at bounding box center [364, 195] width 31 height 11
click at [397, 156] on span "Missing Item Cost.png" at bounding box center [389, 151] width 80 height 10
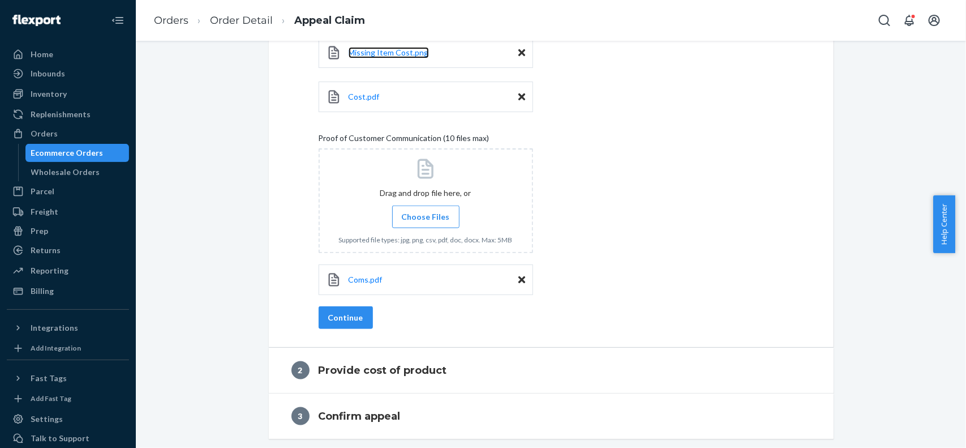
scroll to position [525, 0]
click at [355, 281] on span "Coms.pdf" at bounding box center [366, 279] width 34 height 10
click at [354, 318] on button "Continue" at bounding box center [346, 317] width 54 height 23
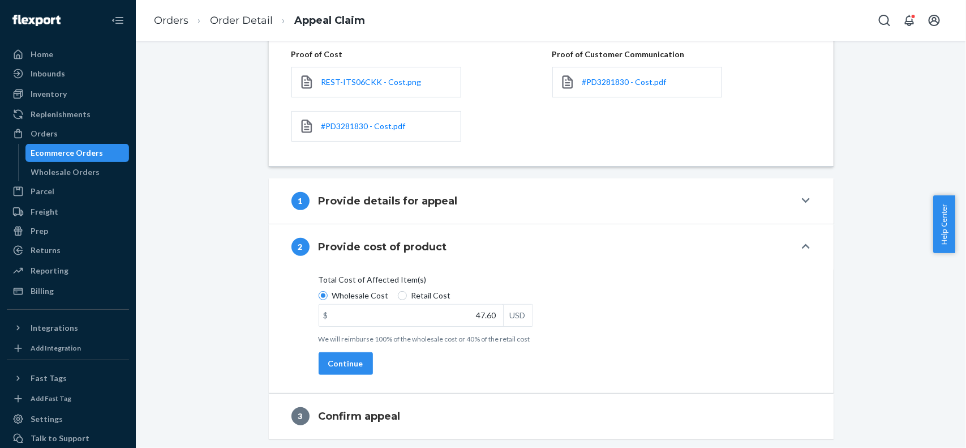
scroll to position [183, 0]
click at [419, 297] on span "Retail Cost" at bounding box center [431, 295] width 40 height 11
click at [407, 297] on input "Retail Cost" at bounding box center [402, 295] width 9 height 9
radio input "true"
radio input "false"
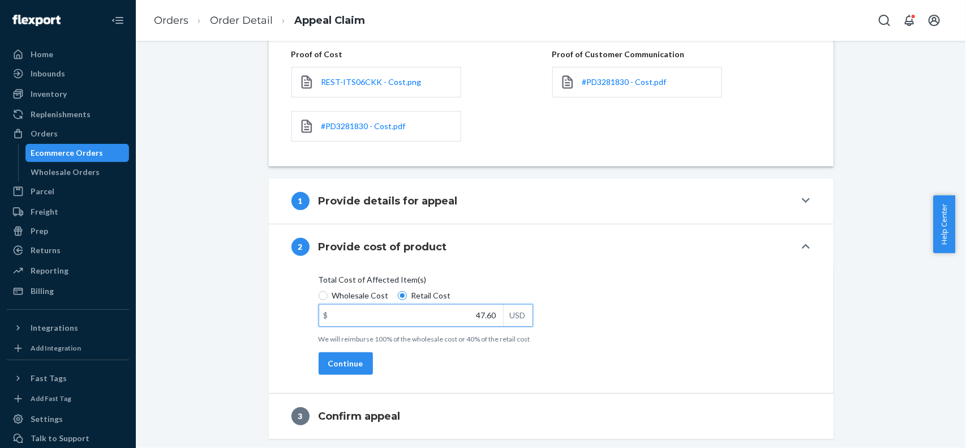
drag, startPoint x: 463, startPoint y: 320, endPoint x: 519, endPoint y: 315, distance: 56.2
click at [519, 318] on div "$ 47.60 USD" at bounding box center [426, 315] width 214 height 23
paste input "119.0"
type input "119.00"
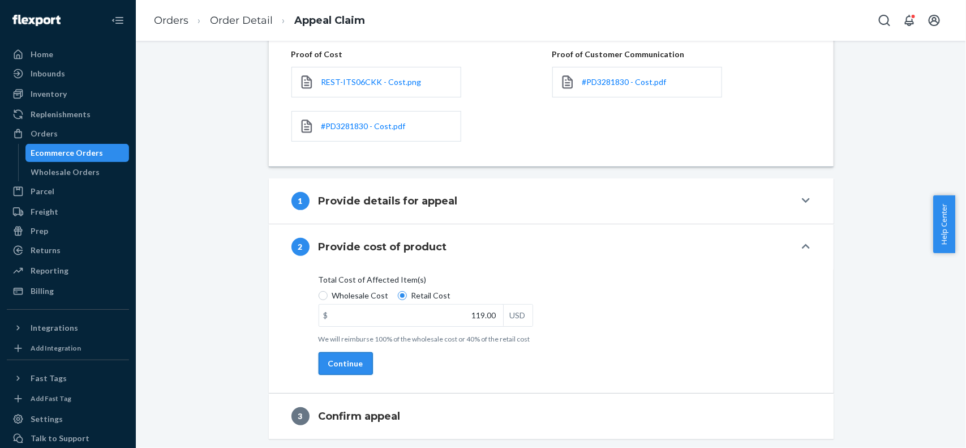
click at [359, 355] on button "Continue" at bounding box center [346, 363] width 54 height 23
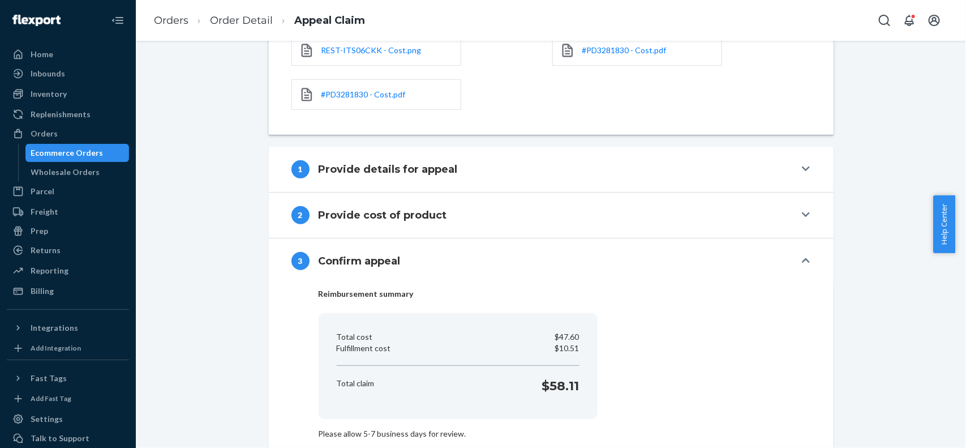
scroll to position [264, 0]
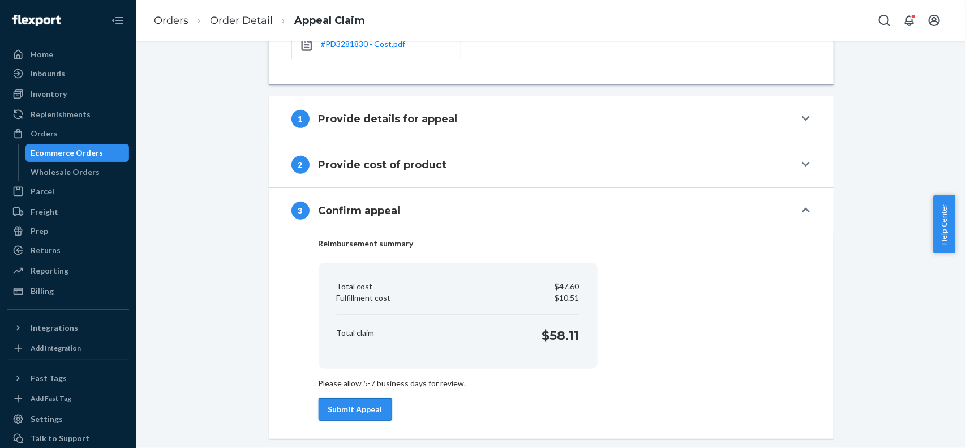
click at [366, 411] on button "Submit Appeal" at bounding box center [356, 409] width 74 height 23
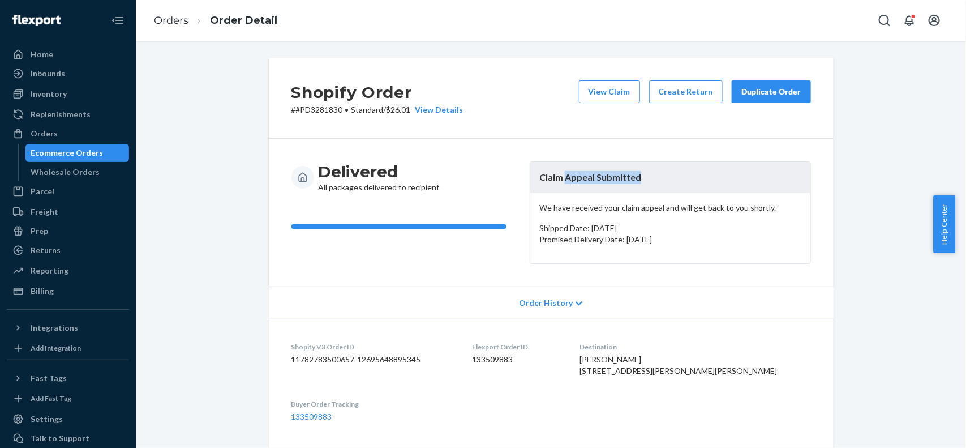
copy header "Appeal Submitted"
drag, startPoint x: 636, startPoint y: 178, endPoint x: 560, endPoint y: 179, distance: 75.3
click at [560, 179] on header "Claim Appeal Submitted" at bounding box center [670, 177] width 280 height 31
